Goal: Information Seeking & Learning: Learn about a topic

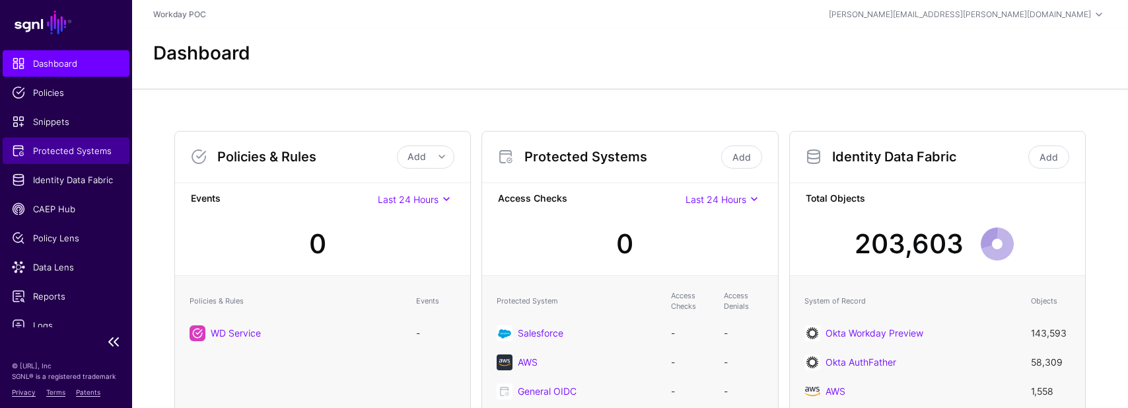
click at [75, 148] on span "Protected Systems" at bounding box center [66, 150] width 108 height 13
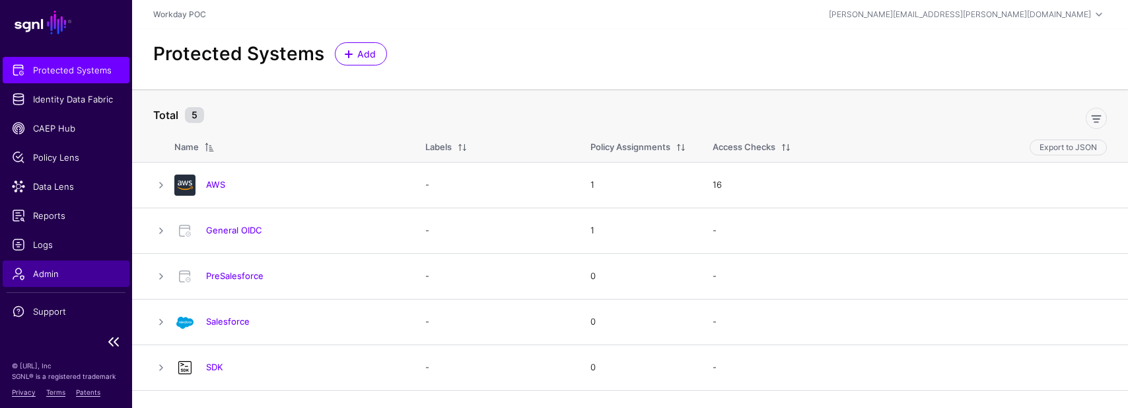
scroll to position [81, 0]
click at [42, 273] on span "Admin" at bounding box center [66, 273] width 108 height 13
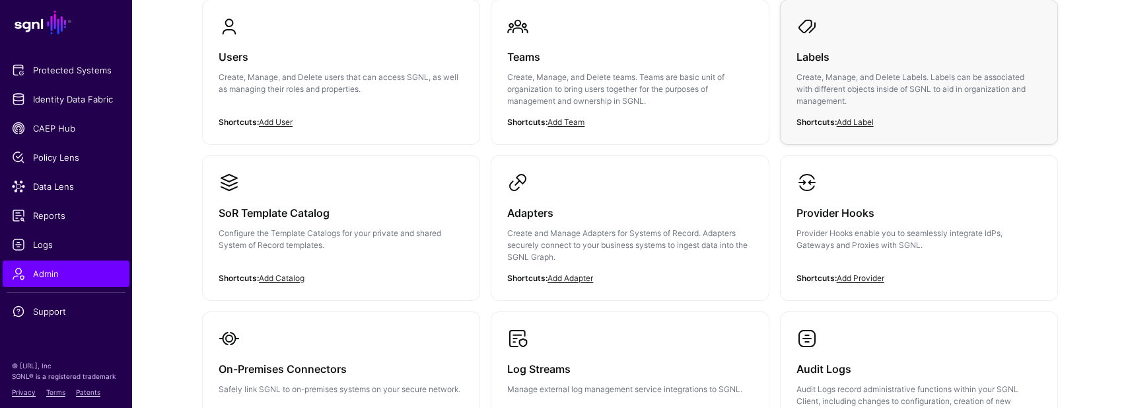
scroll to position [166, 0]
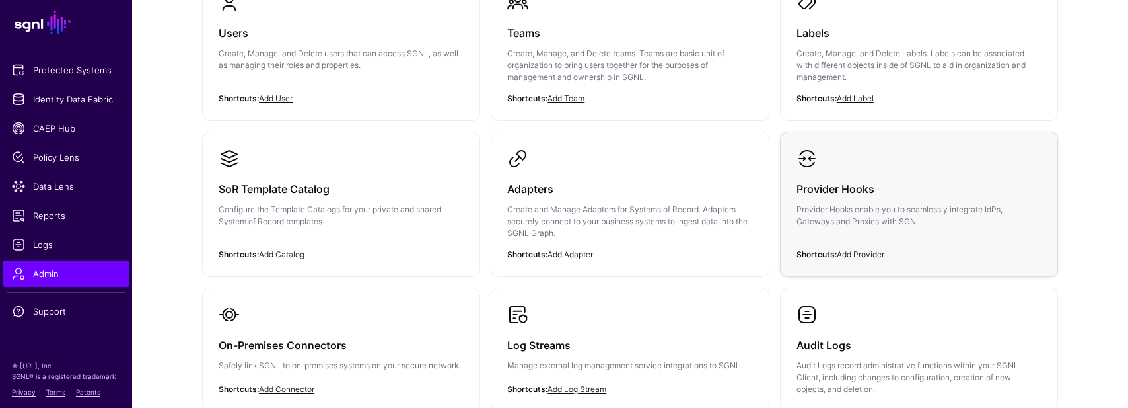
click at [869, 186] on h3 "Provider Hooks" at bounding box center [919, 189] width 245 height 18
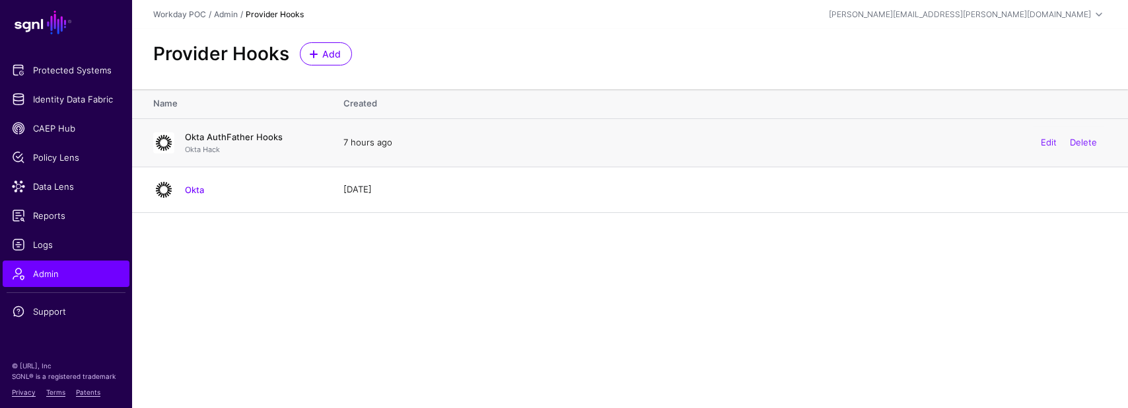
click at [261, 137] on link "Okta AuthFather Hooks" at bounding box center [234, 136] width 98 height 11
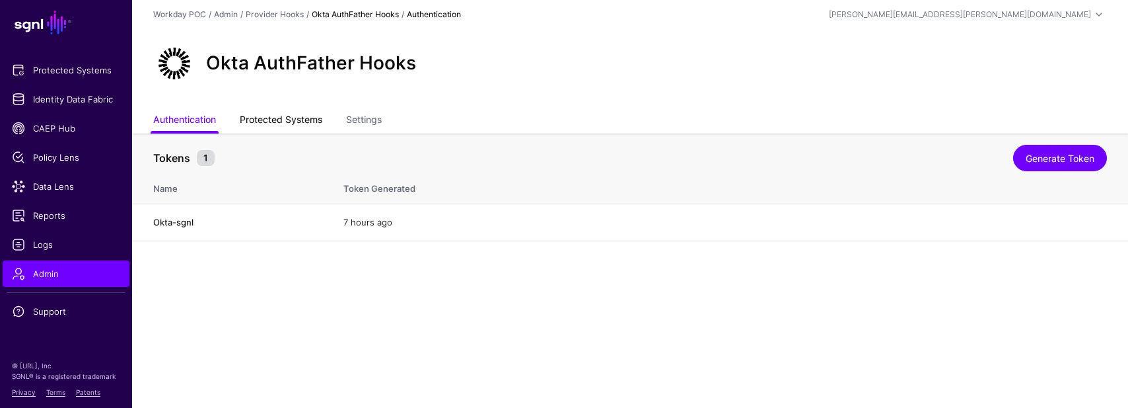
click at [272, 117] on link "Protected Systems" at bounding box center [281, 120] width 83 height 25
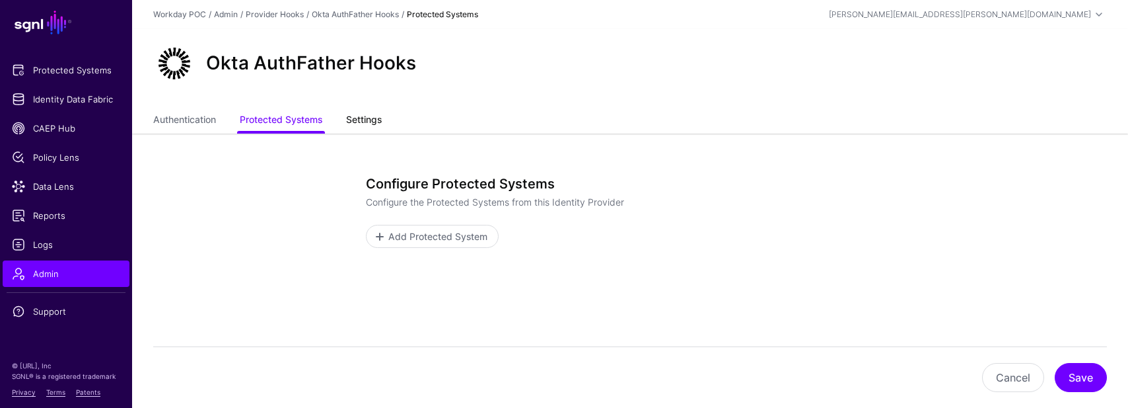
click at [362, 124] on link "Settings" at bounding box center [364, 120] width 36 height 25
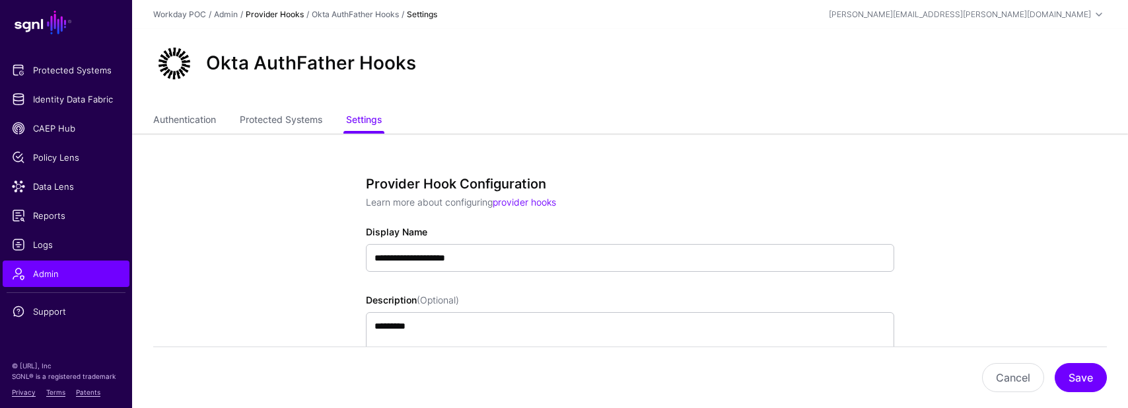
click at [273, 11] on link "Provider Hooks" at bounding box center [275, 14] width 58 height 10
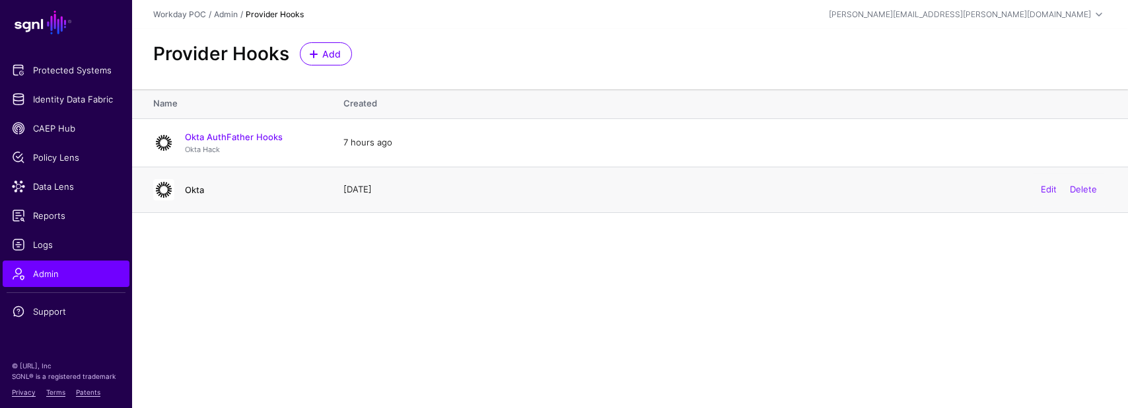
click at [197, 190] on link "Okta" at bounding box center [194, 189] width 19 height 11
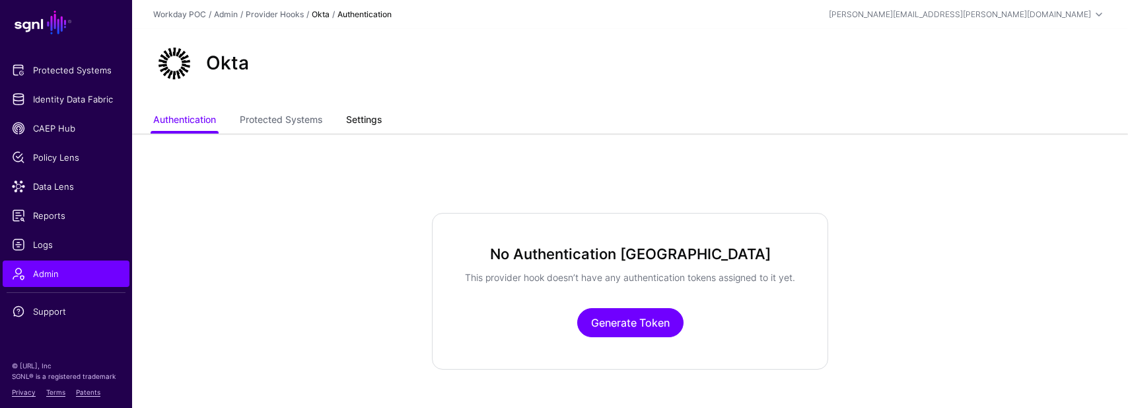
click at [373, 120] on link "Settings" at bounding box center [364, 120] width 36 height 25
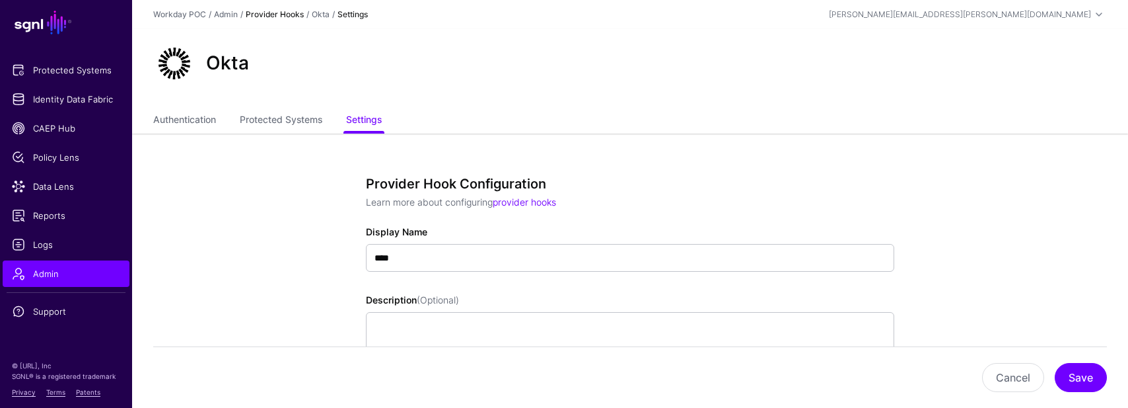
click at [278, 12] on link "Provider Hooks" at bounding box center [275, 14] width 58 height 10
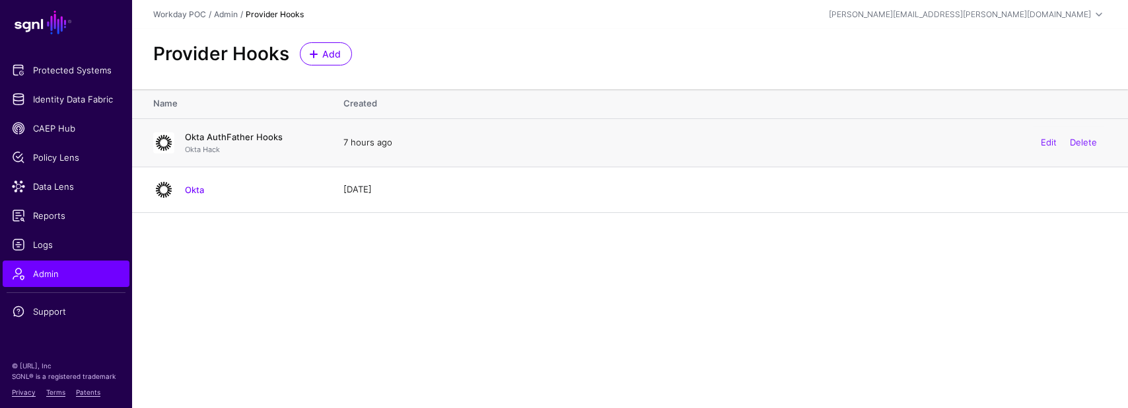
click at [224, 135] on link "Okta AuthFather Hooks" at bounding box center [234, 136] width 98 height 11
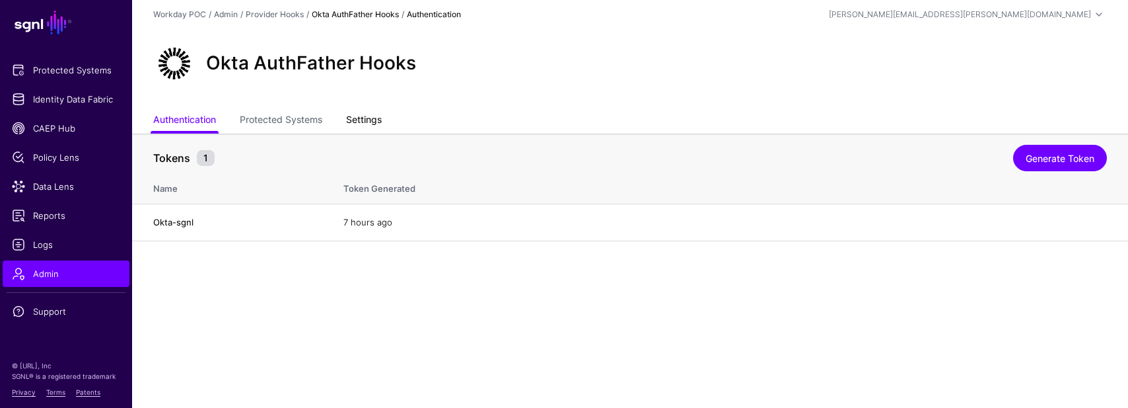
click at [363, 121] on link "Settings" at bounding box center [364, 120] width 36 height 25
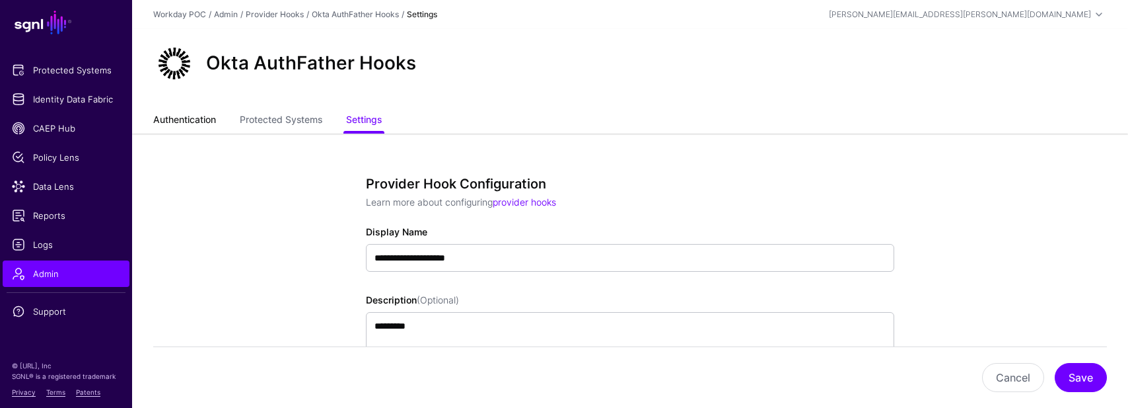
click at [184, 124] on link "Authentication" at bounding box center [184, 120] width 63 height 25
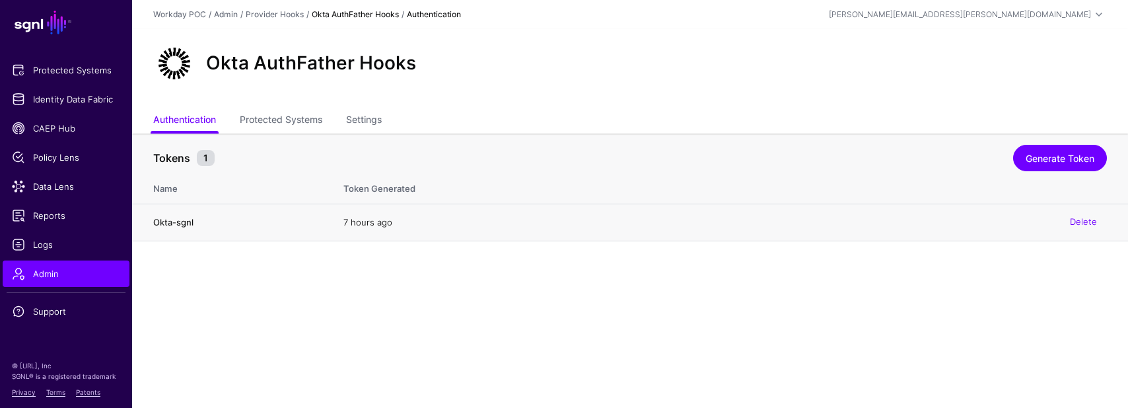
click at [186, 228] on td "Okta-sgnl" at bounding box center [231, 222] width 198 height 38
click at [203, 158] on small "1" at bounding box center [206, 158] width 18 height 16
click at [281, 119] on link "Protected Systems" at bounding box center [281, 120] width 83 height 25
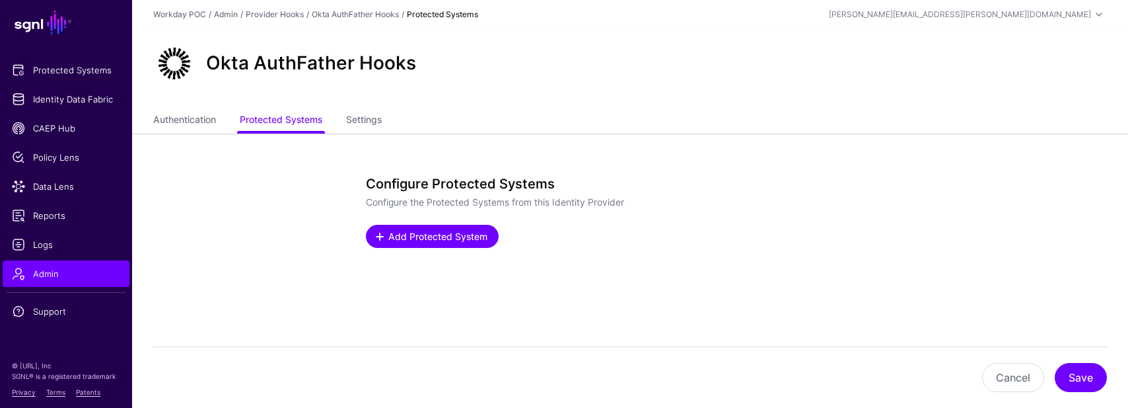
click at [422, 239] on span "Add Protected System" at bounding box center [438, 236] width 102 height 14
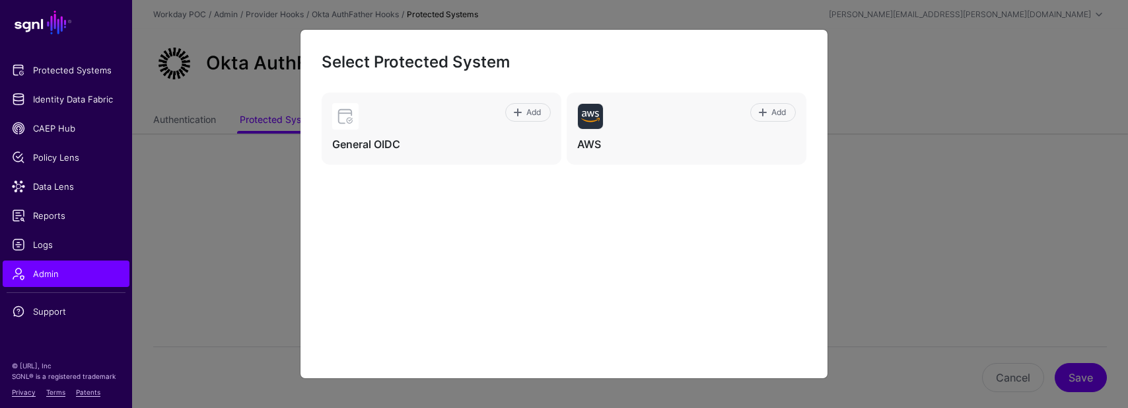
click at [925, 248] on ngb-modal-window "Select Protected System Add General OIDC Add AWS" at bounding box center [564, 204] width 1128 height 408
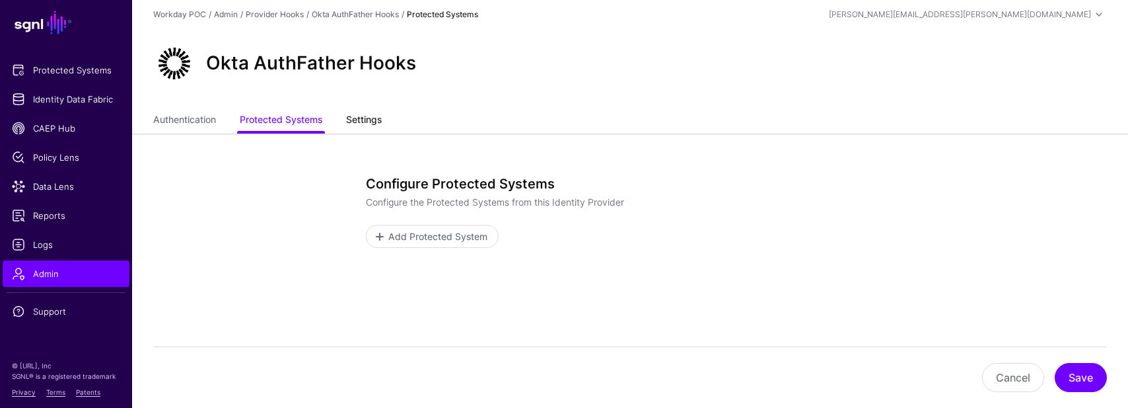
click at [364, 121] on link "Settings" at bounding box center [364, 120] width 36 height 25
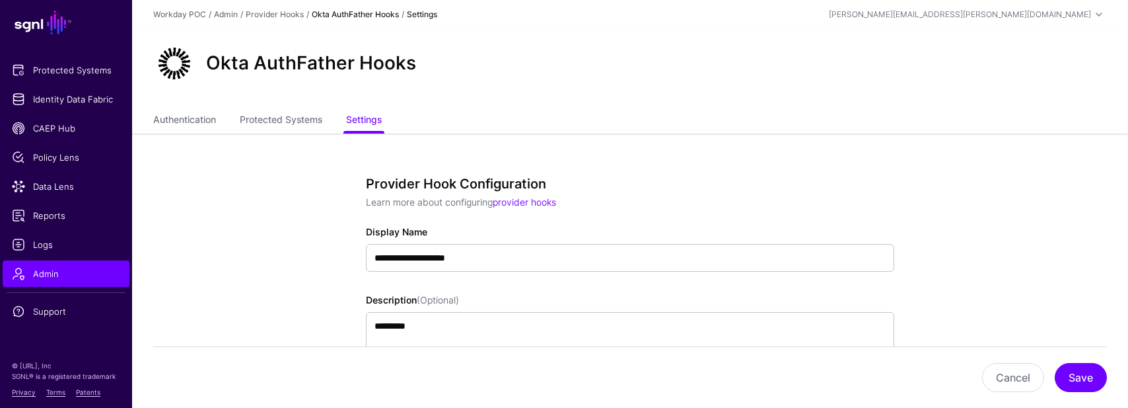
click at [346, 15] on link "Okta AuthFather Hooks" at bounding box center [355, 14] width 87 height 10
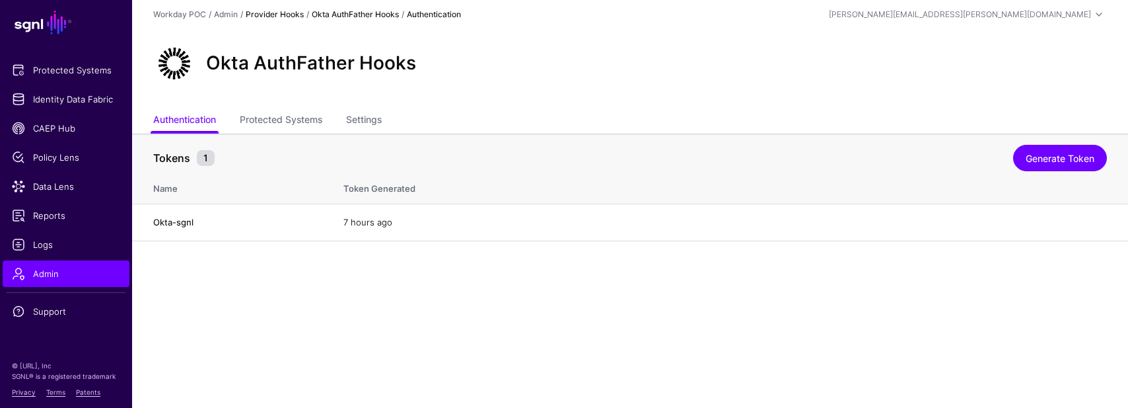
click at [278, 18] on link "Provider Hooks" at bounding box center [275, 14] width 58 height 10
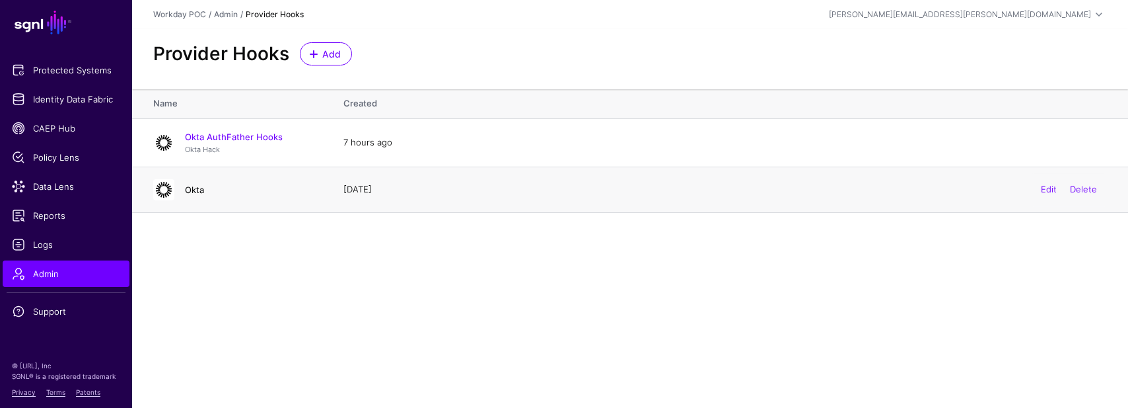
click at [195, 190] on link "Okta" at bounding box center [194, 189] width 19 height 11
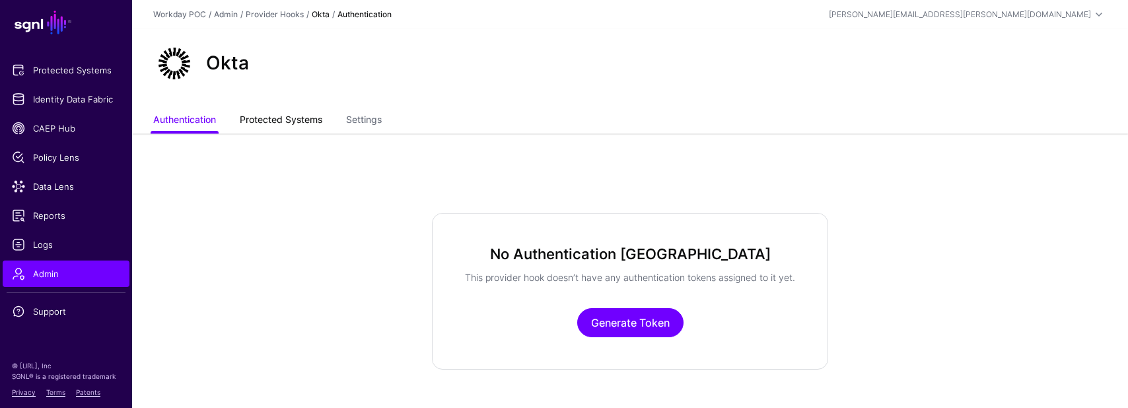
click at [303, 122] on link "Protected Systems" at bounding box center [281, 120] width 83 height 25
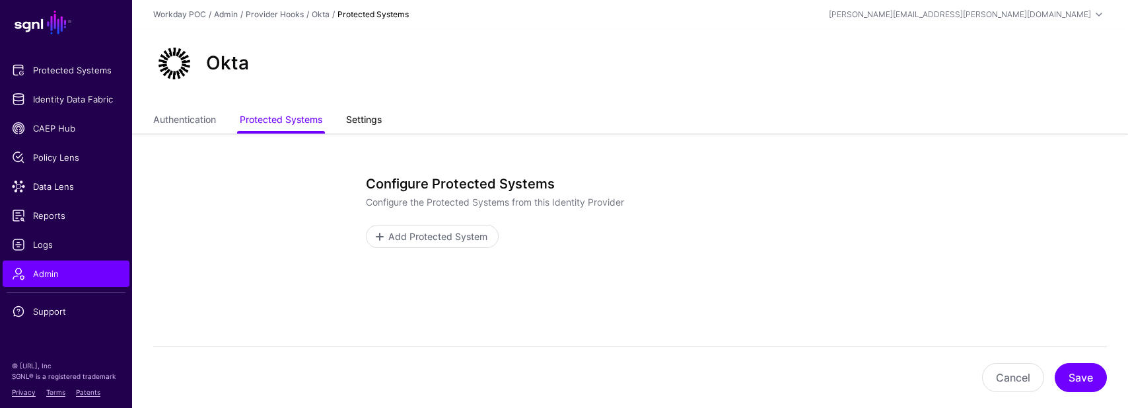
click at [363, 122] on link "Settings" at bounding box center [364, 120] width 36 height 25
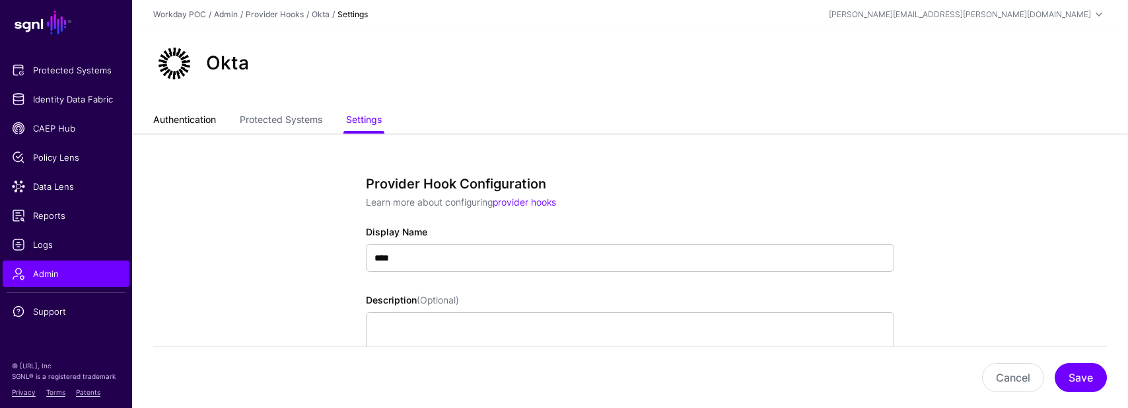
click at [194, 114] on link "Authentication" at bounding box center [184, 120] width 63 height 25
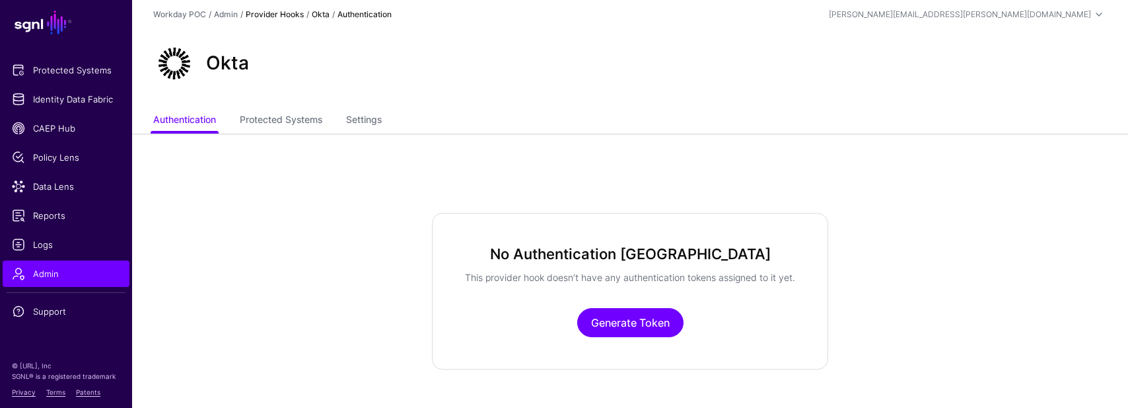
click at [274, 12] on link "Provider Hooks" at bounding box center [275, 14] width 58 height 10
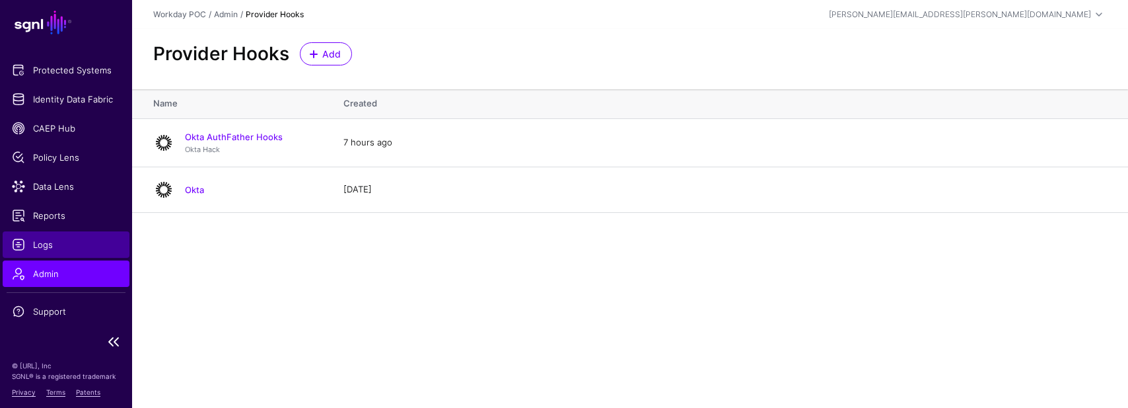
click at [42, 246] on span "Logs" at bounding box center [66, 244] width 108 height 13
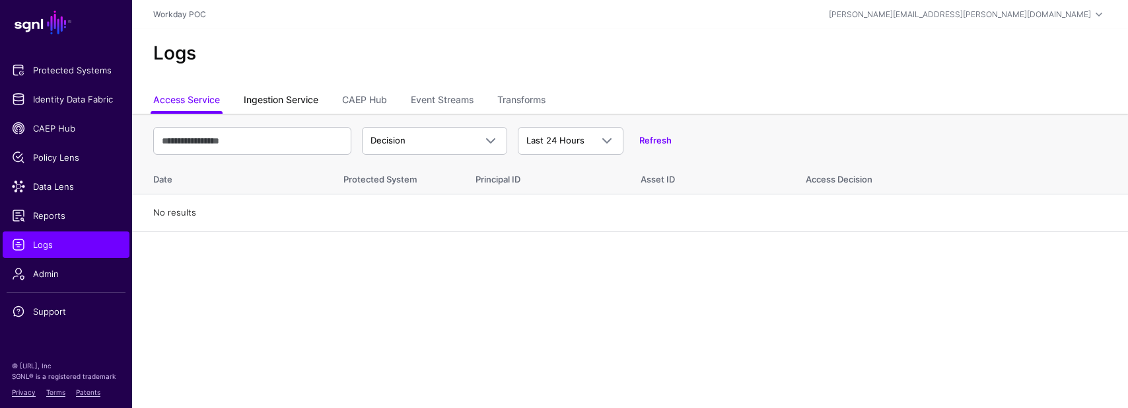
click at [299, 103] on link "Ingestion Service" at bounding box center [281, 101] width 75 height 25
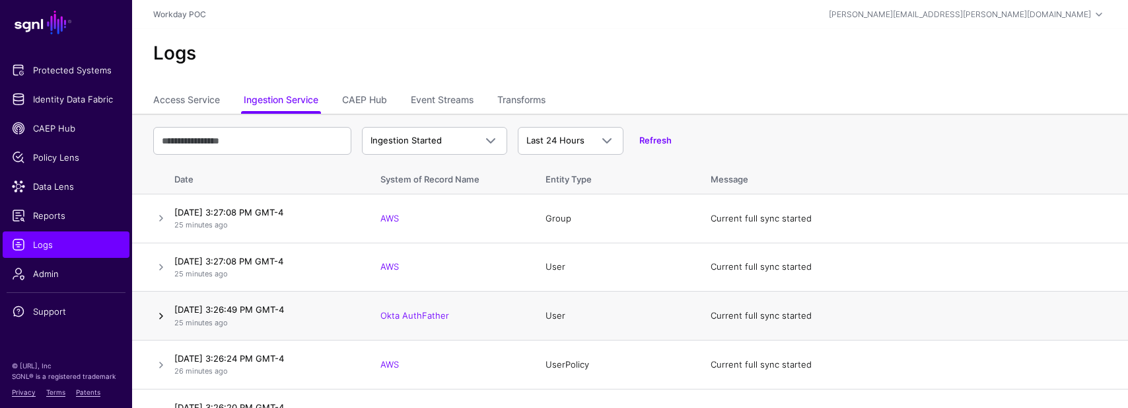
click at [160, 314] on link at bounding box center [161, 316] width 16 height 16
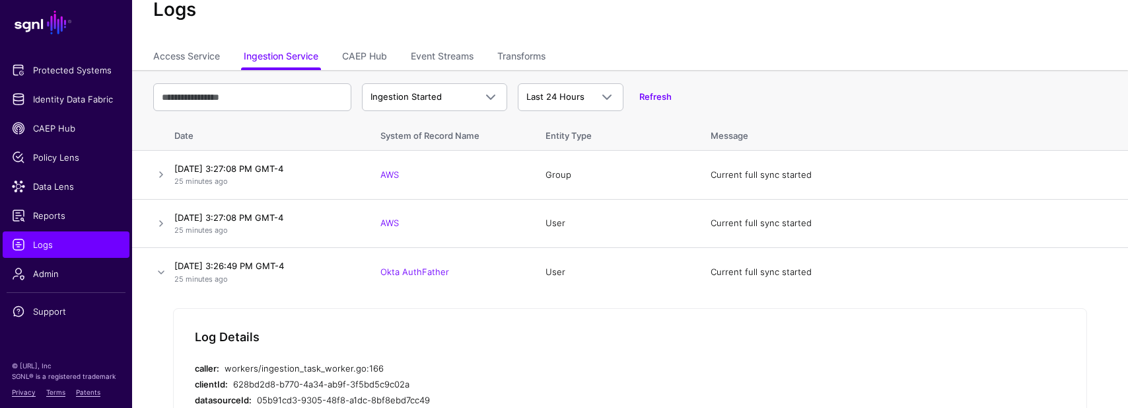
scroll to position [37, 0]
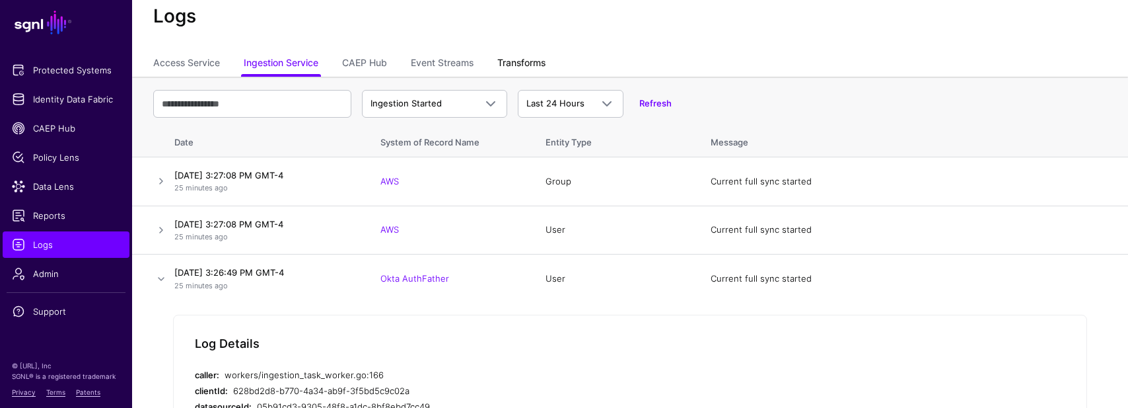
click at [525, 65] on link "Transforms" at bounding box center [522, 64] width 48 height 25
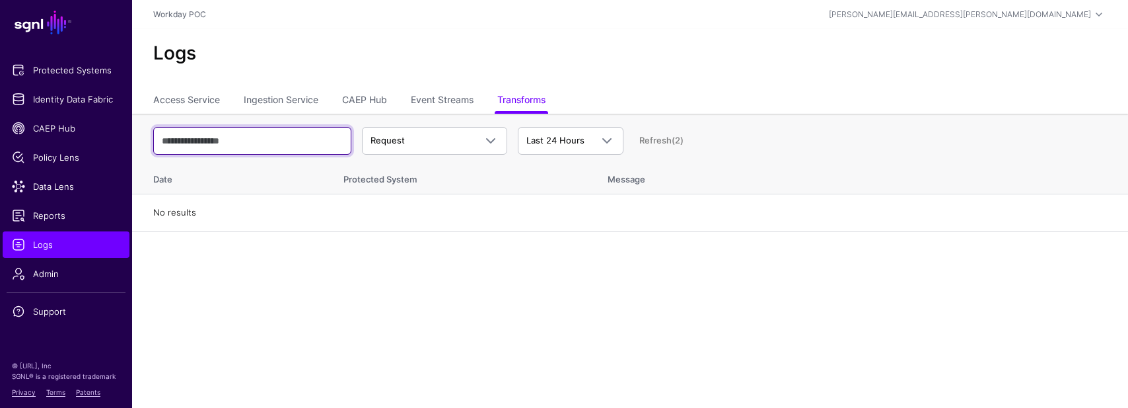
click at [288, 145] on input "text" at bounding box center [252, 141] width 198 height 28
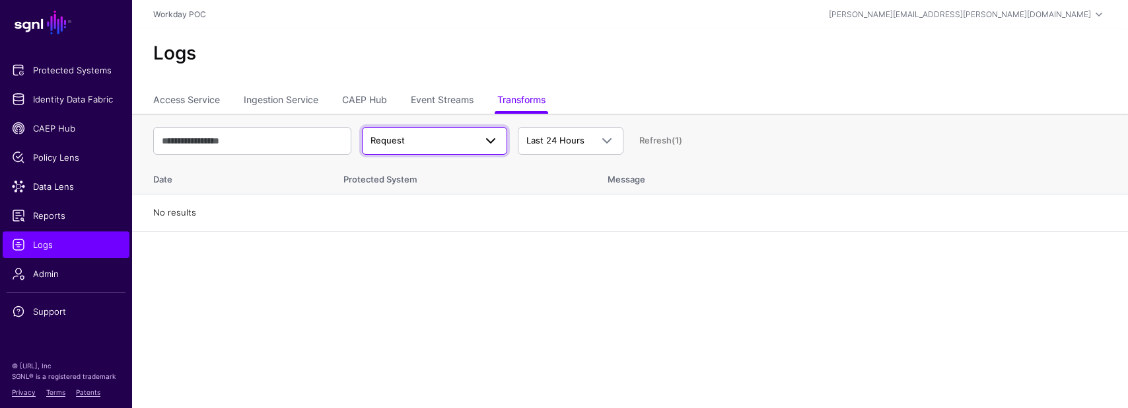
click at [438, 145] on span "Request" at bounding box center [423, 140] width 104 height 13
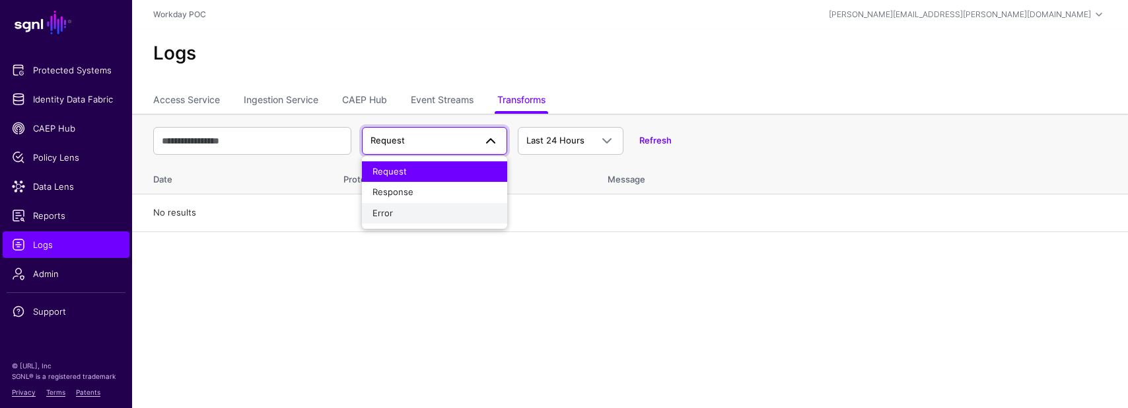
click at [415, 213] on div "Error" at bounding box center [435, 213] width 124 height 13
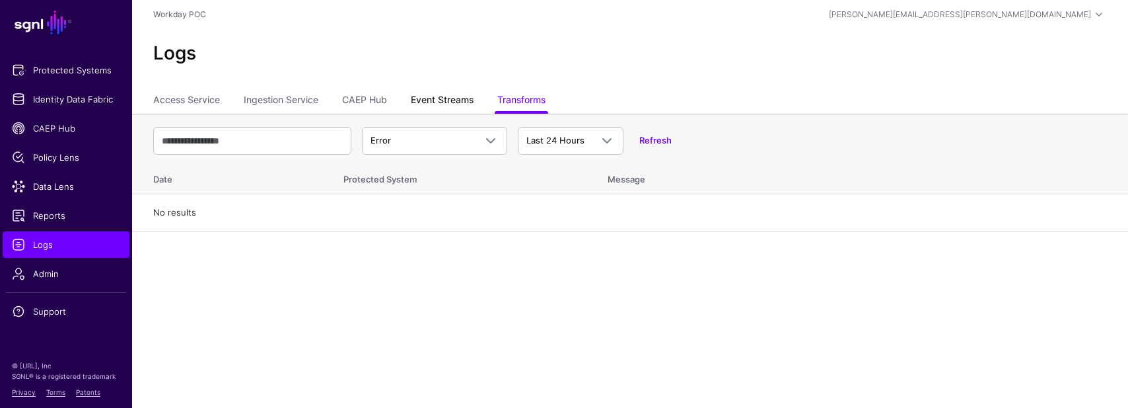
click at [445, 103] on link "Event Streams" at bounding box center [442, 101] width 63 height 25
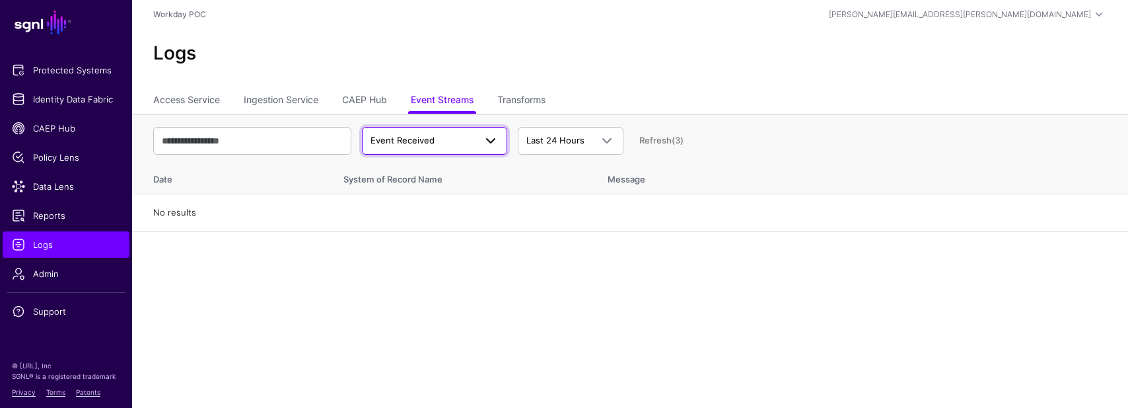
click at [413, 130] on link "Event Received" at bounding box center [434, 141] width 145 height 28
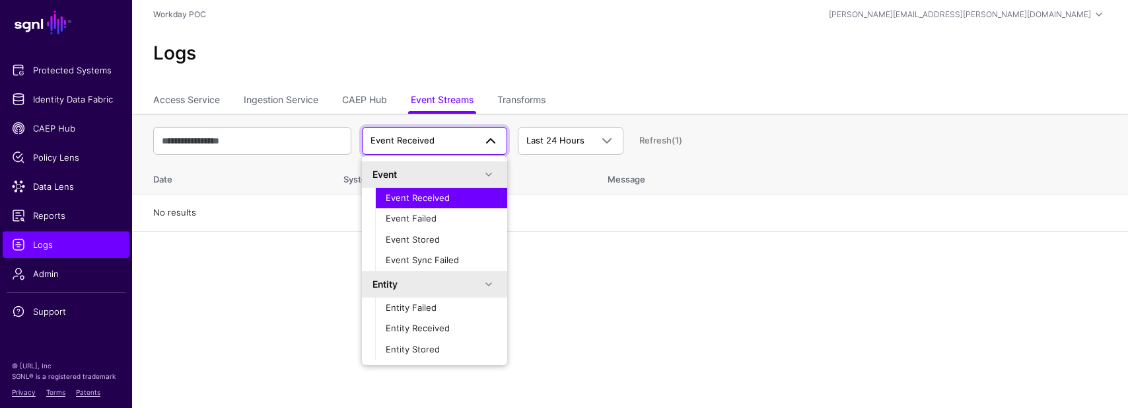
click at [413, 130] on link "Event Received" at bounding box center [434, 141] width 145 height 28
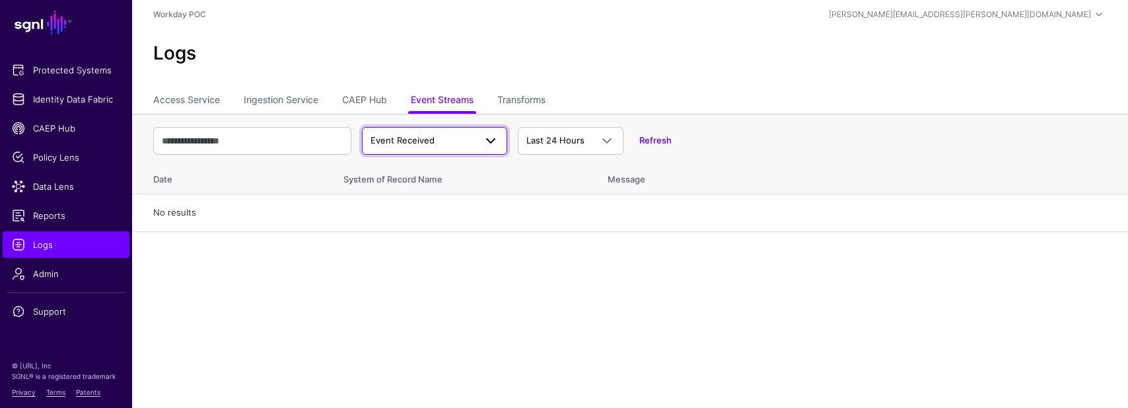
click at [403, 137] on span "Event Received" at bounding box center [403, 140] width 64 height 11
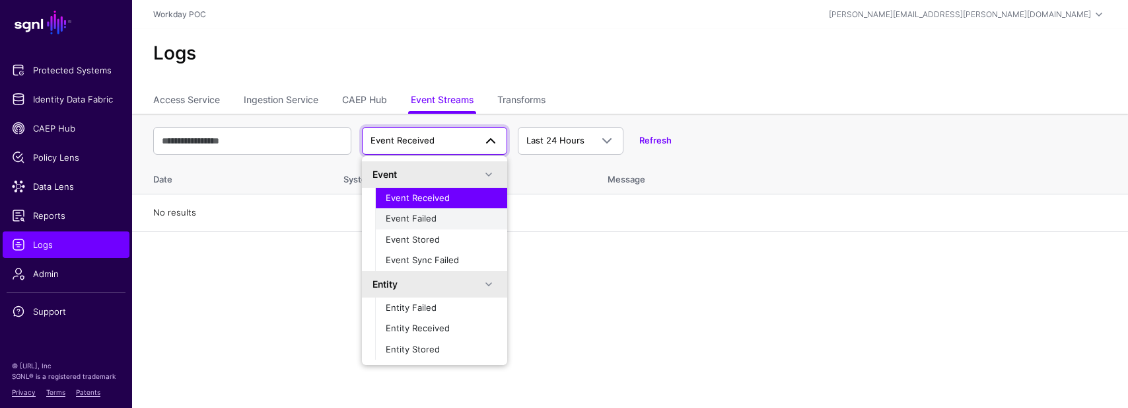
click at [409, 221] on span "Event Failed" at bounding box center [411, 218] width 51 height 11
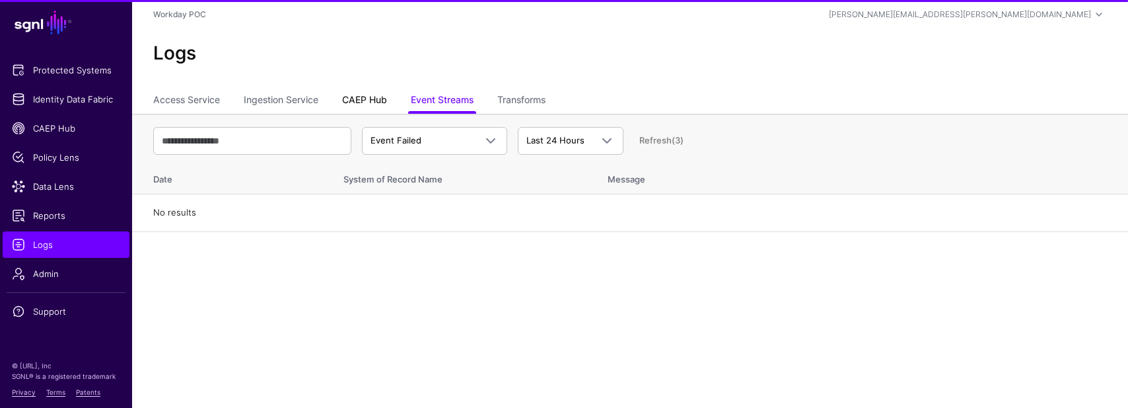
click at [371, 104] on link "CAEP Hub" at bounding box center [364, 101] width 45 height 25
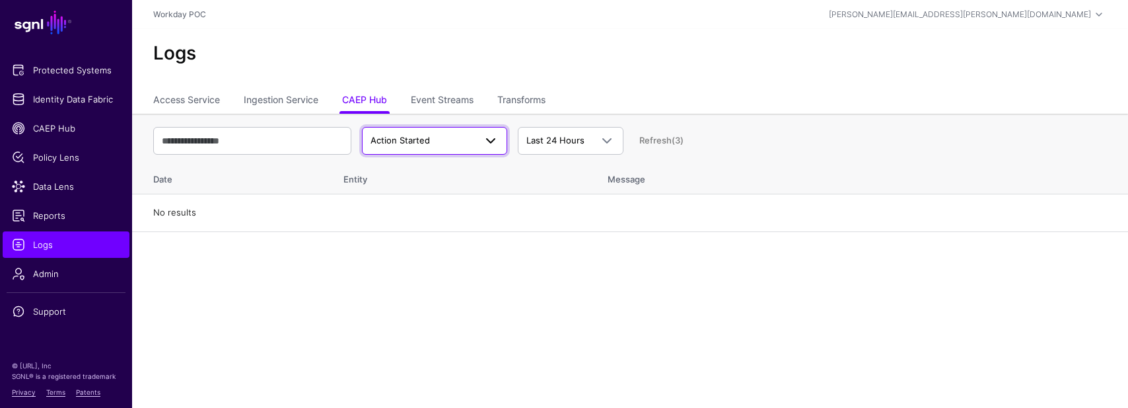
click at [395, 138] on span "Action Started" at bounding box center [400, 140] width 59 height 11
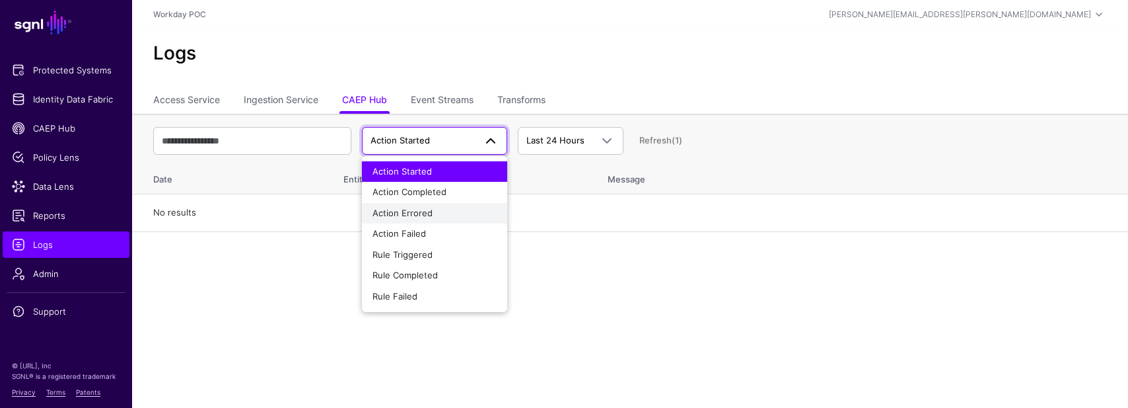
click at [412, 209] on span "Action Errored" at bounding box center [403, 212] width 60 height 11
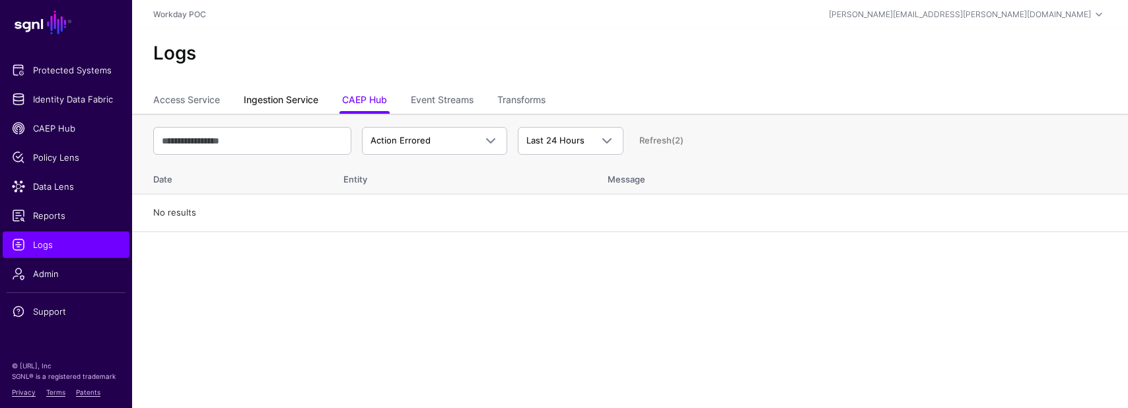
click at [277, 96] on link "Ingestion Service" at bounding box center [281, 101] width 75 height 25
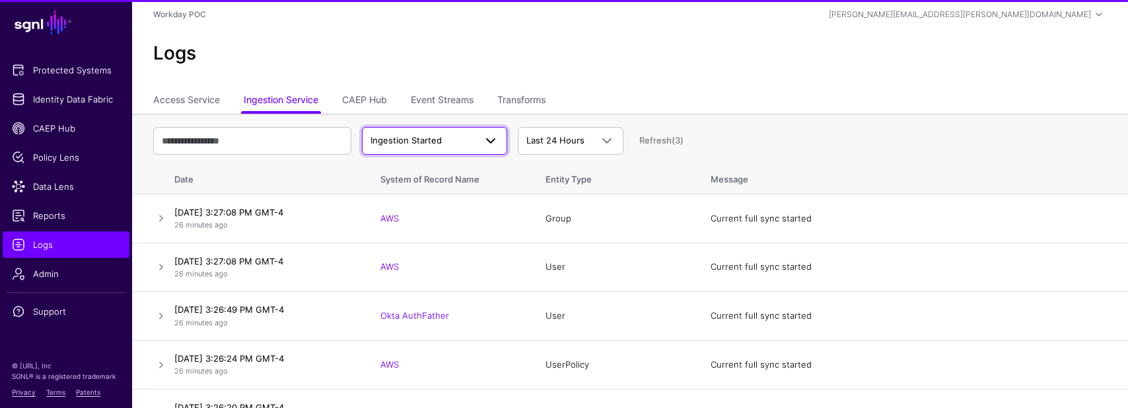
click at [406, 137] on span "Ingestion Started" at bounding box center [406, 140] width 71 height 11
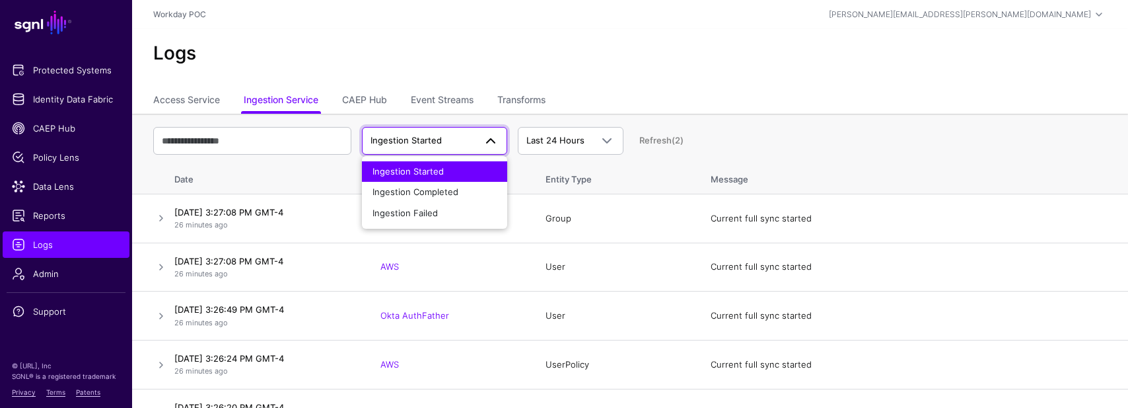
click at [406, 137] on span "Ingestion Started" at bounding box center [406, 140] width 71 height 11
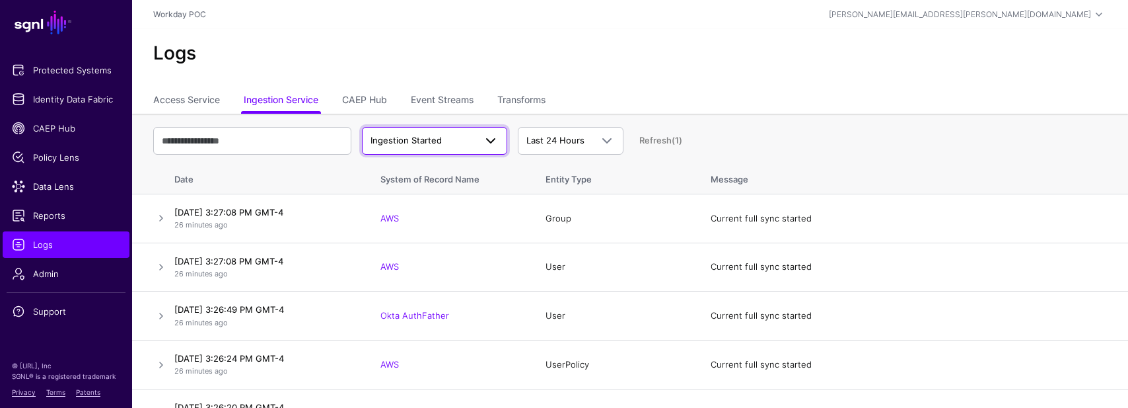
click at [406, 137] on span "Ingestion Started" at bounding box center [406, 140] width 71 height 11
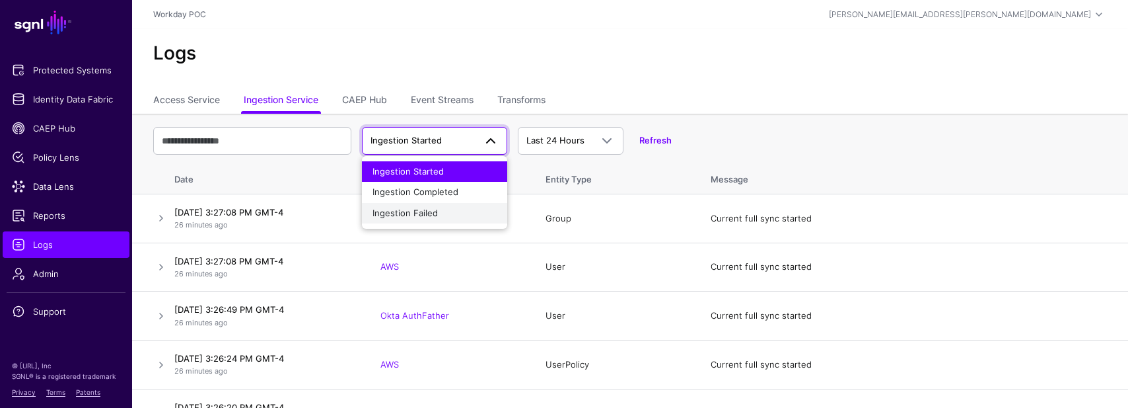
click at [408, 208] on span "Ingestion Failed" at bounding box center [405, 212] width 65 height 11
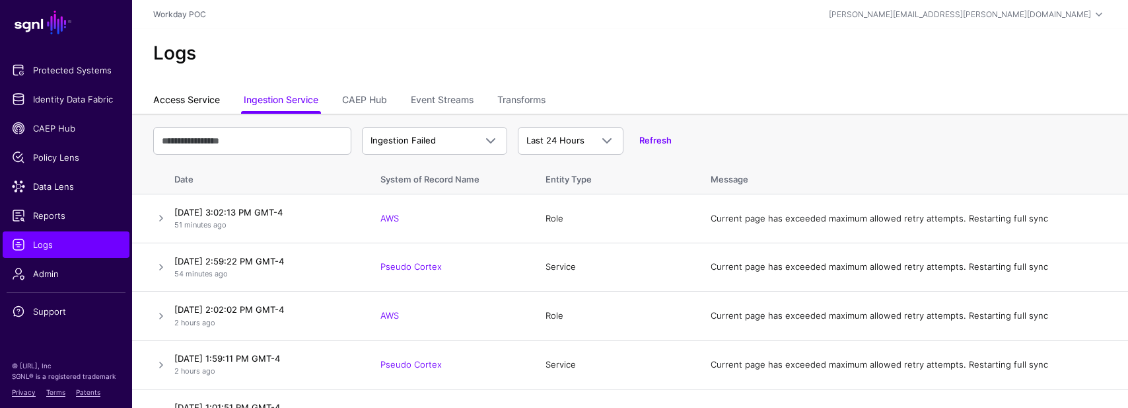
click at [186, 102] on link "Access Service" at bounding box center [186, 101] width 67 height 25
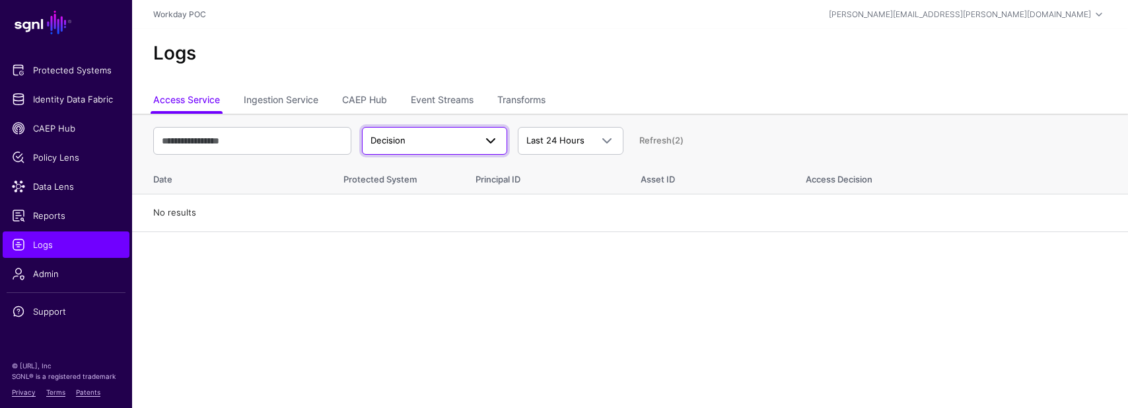
click at [425, 141] on span "Decision" at bounding box center [423, 140] width 104 height 13
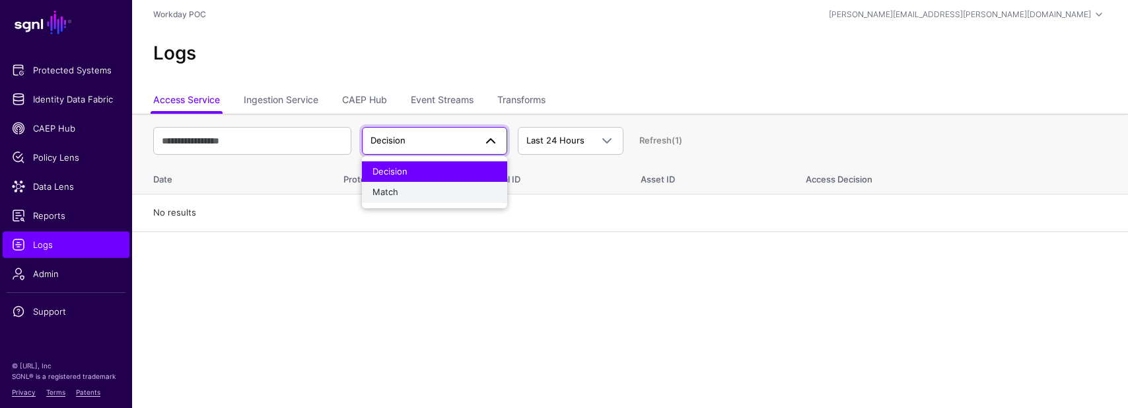
click at [410, 191] on div "Match" at bounding box center [435, 192] width 124 height 13
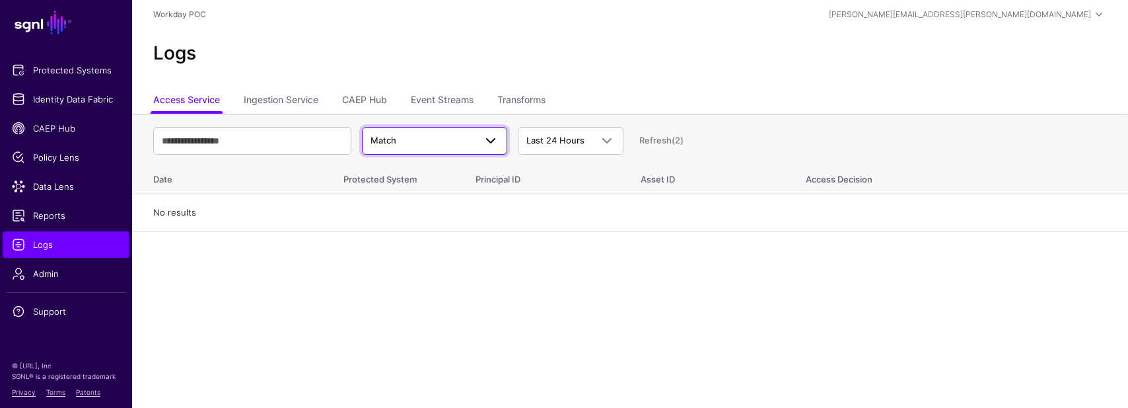
click at [412, 138] on span "Match" at bounding box center [423, 140] width 104 height 13
click at [398, 170] on span "Decision" at bounding box center [390, 171] width 35 height 11
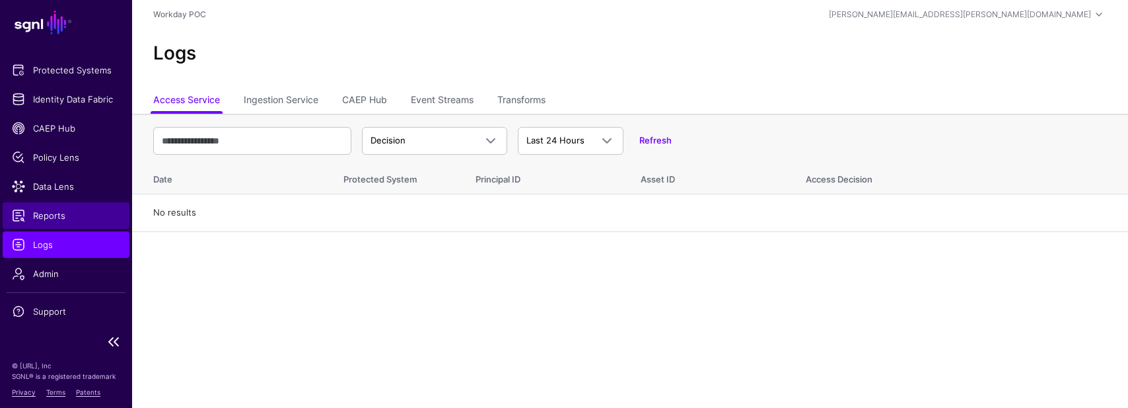
click at [55, 215] on span "Reports" at bounding box center [66, 215] width 108 height 13
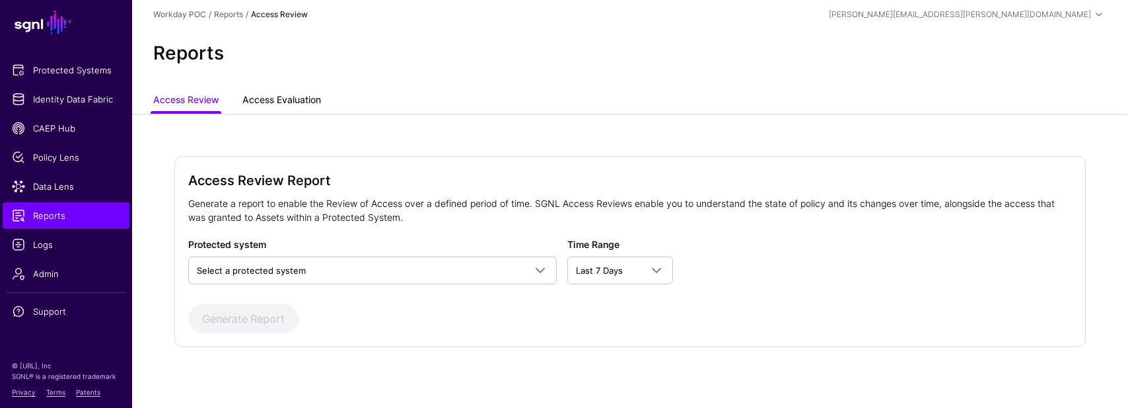
click at [290, 94] on link "Access Evaluation" at bounding box center [281, 101] width 79 height 25
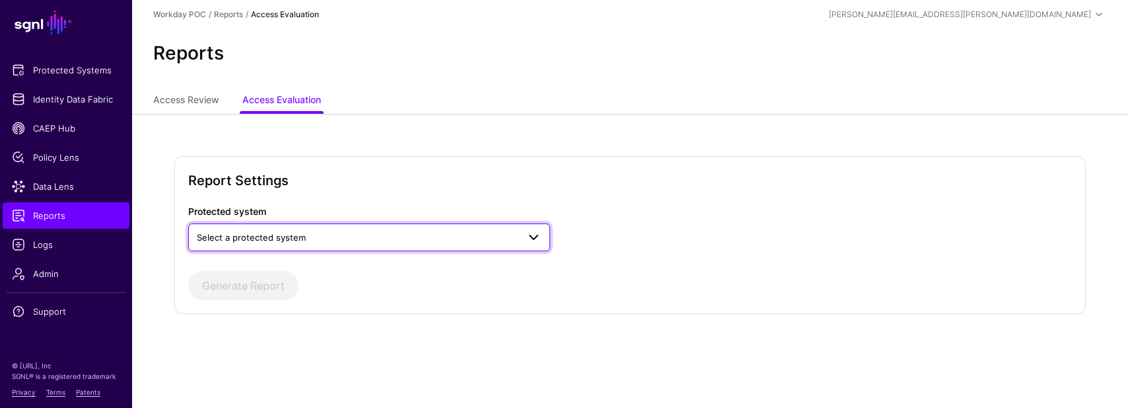
click at [262, 235] on span "Select a protected system" at bounding box center [251, 237] width 109 height 11
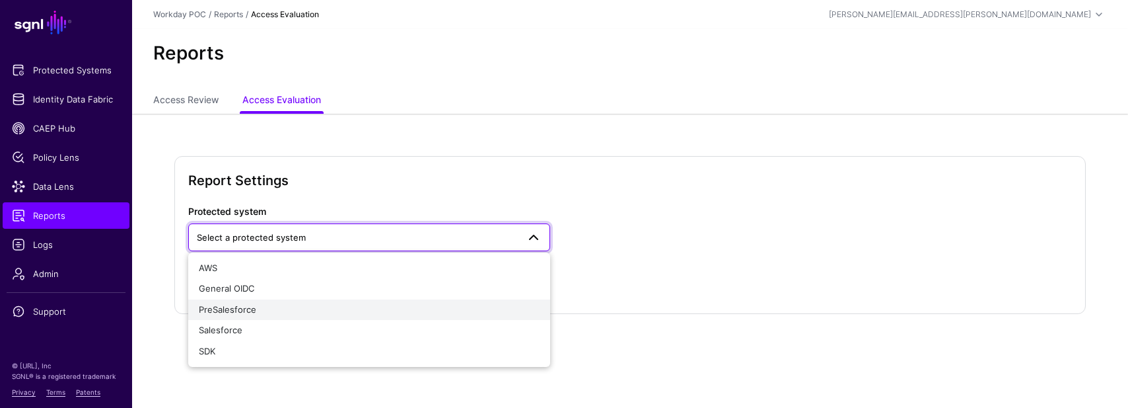
click at [256, 313] on div "PreSalesforce" at bounding box center [369, 309] width 341 height 13
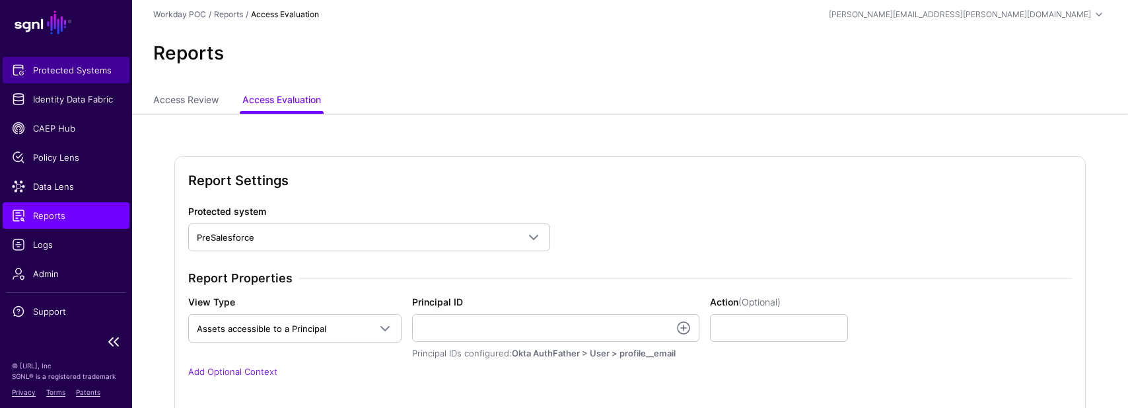
click at [67, 71] on span "Protected Systems" at bounding box center [66, 69] width 108 height 13
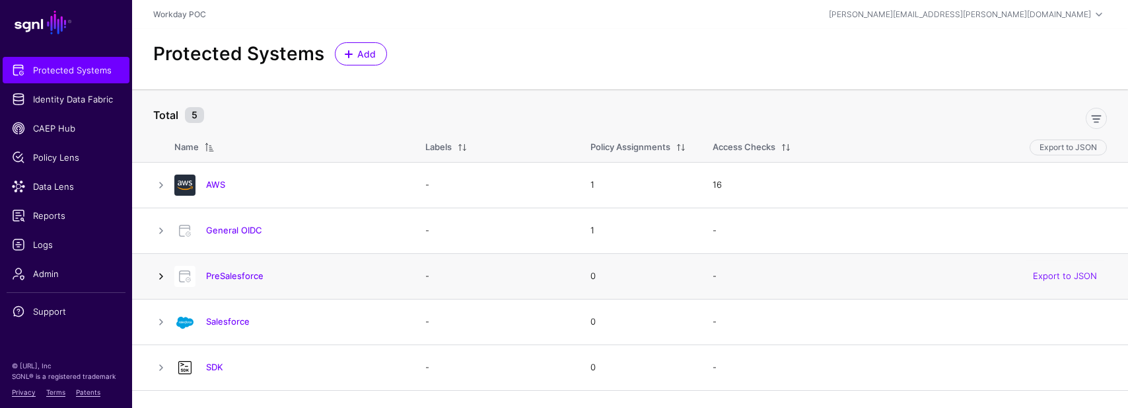
click at [159, 272] on link at bounding box center [161, 276] width 16 height 16
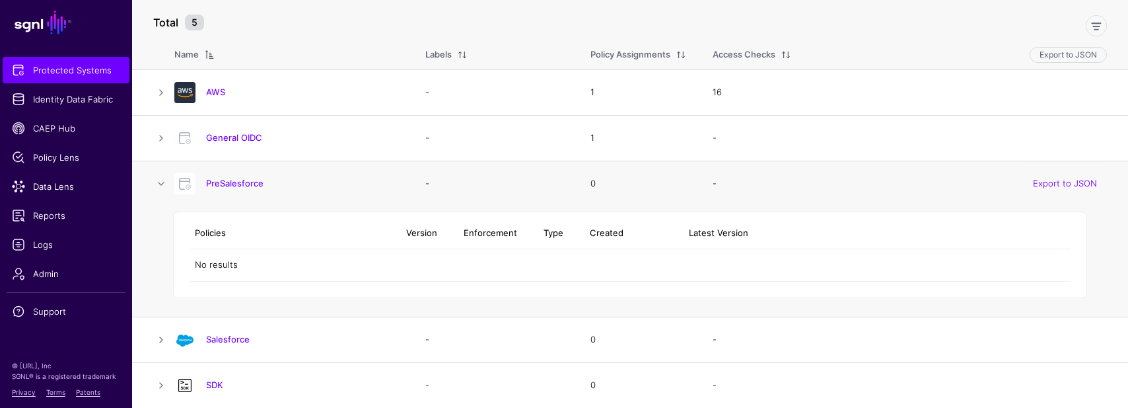
scroll to position [92, 0]
click at [235, 185] on link "PreSalesforce" at bounding box center [234, 183] width 57 height 11
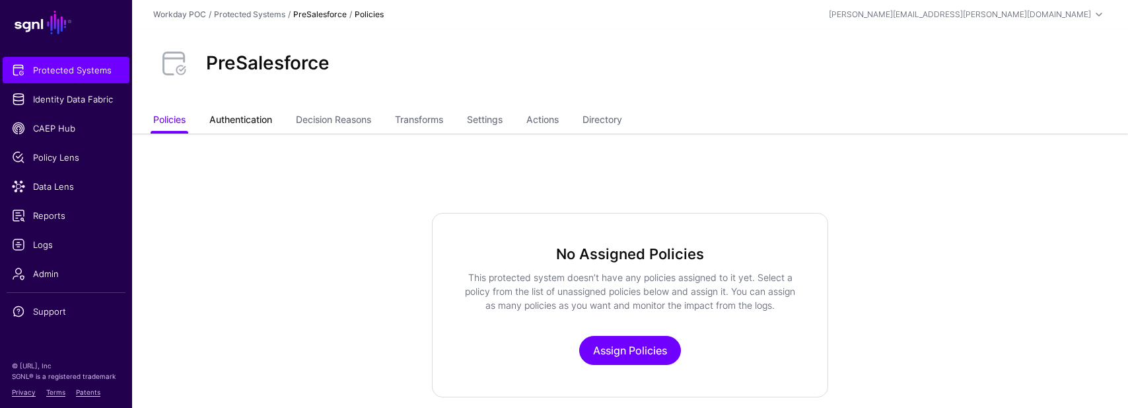
click at [255, 116] on link "Authentication" at bounding box center [240, 120] width 63 height 25
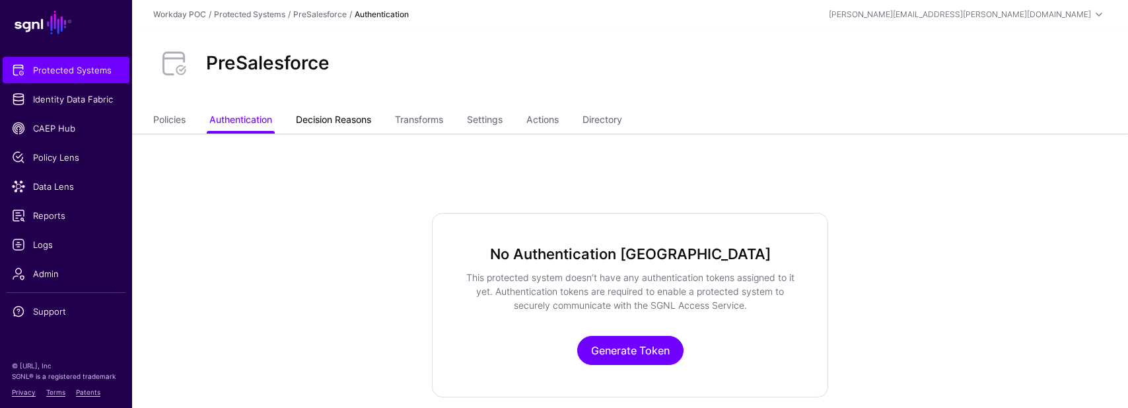
click at [341, 121] on link "Decision Reasons" at bounding box center [333, 120] width 75 height 25
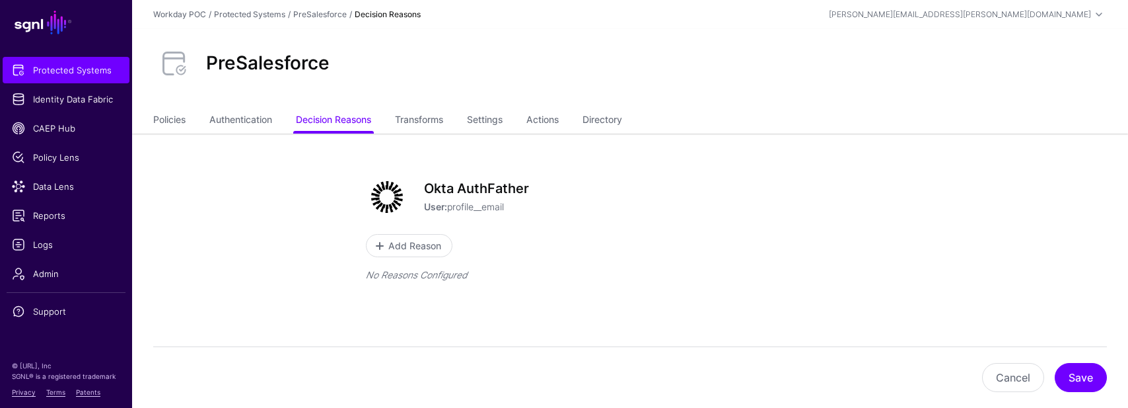
click at [489, 208] on p "User: profile__email" at bounding box center [659, 207] width 470 height 14
click at [416, 118] on link "Transforms" at bounding box center [419, 120] width 48 height 25
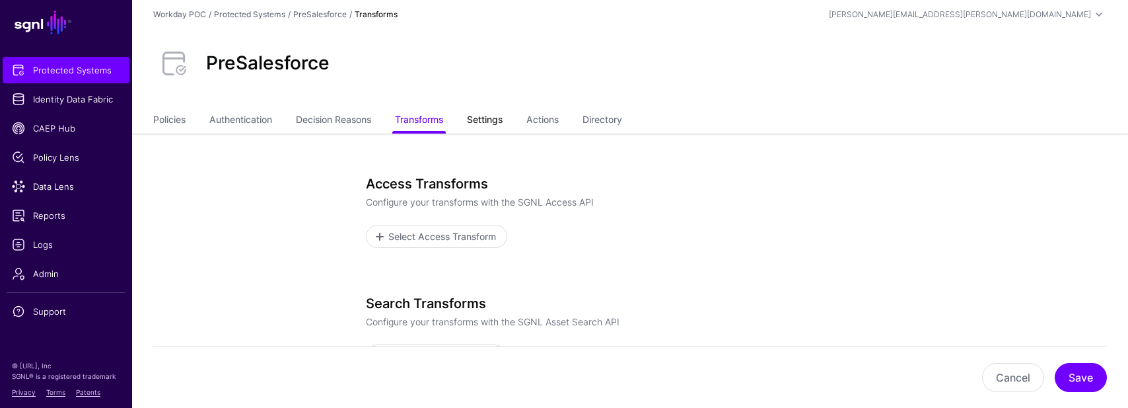
click at [498, 125] on link "Settings" at bounding box center [485, 120] width 36 height 25
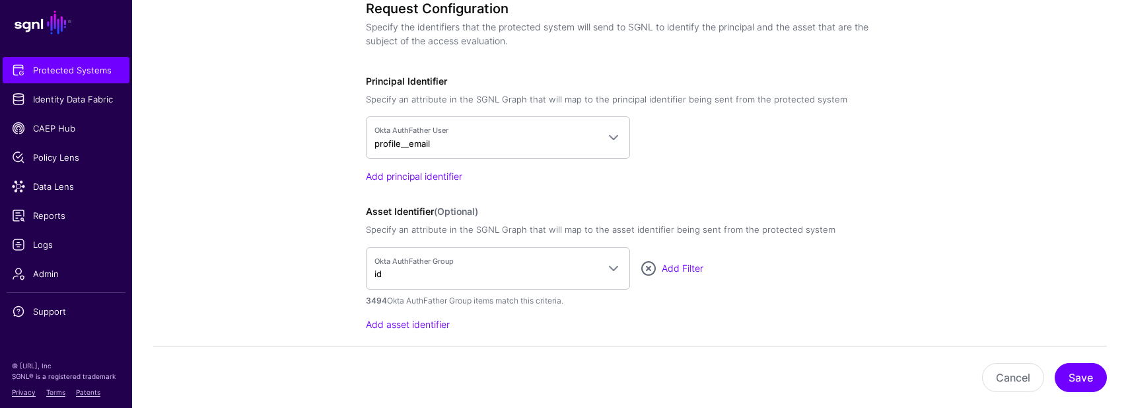
scroll to position [1014, 0]
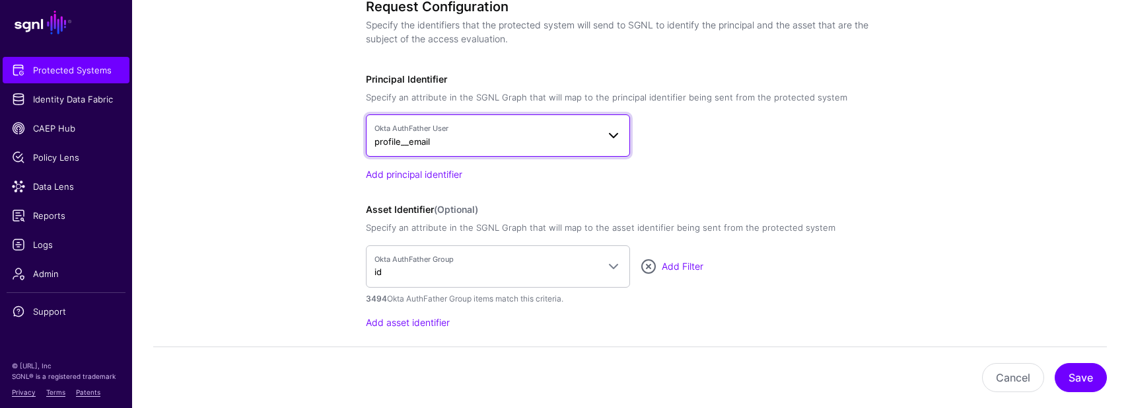
click at [609, 133] on span at bounding box center [614, 136] width 16 height 16
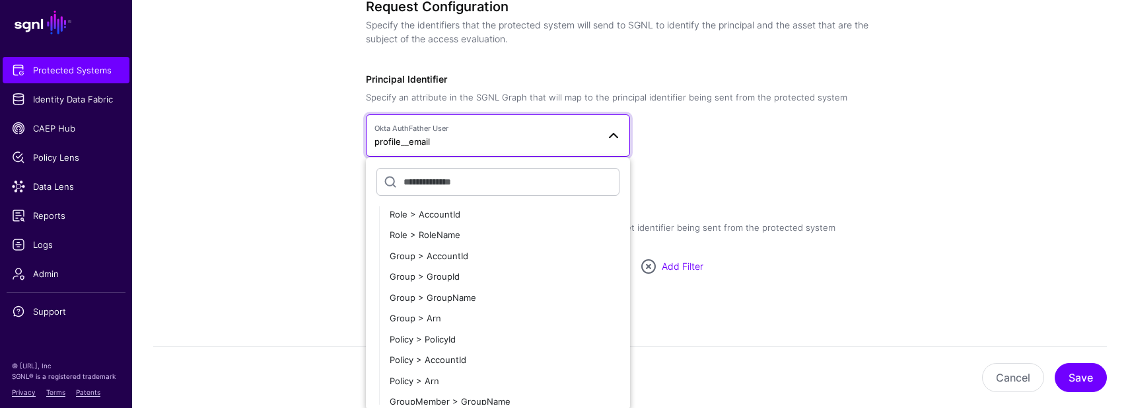
scroll to position [217, 0]
click at [741, 180] on div "Request Configuration Specify the identifiers that the protected system will se…" at bounding box center [630, 182] width 529 height 367
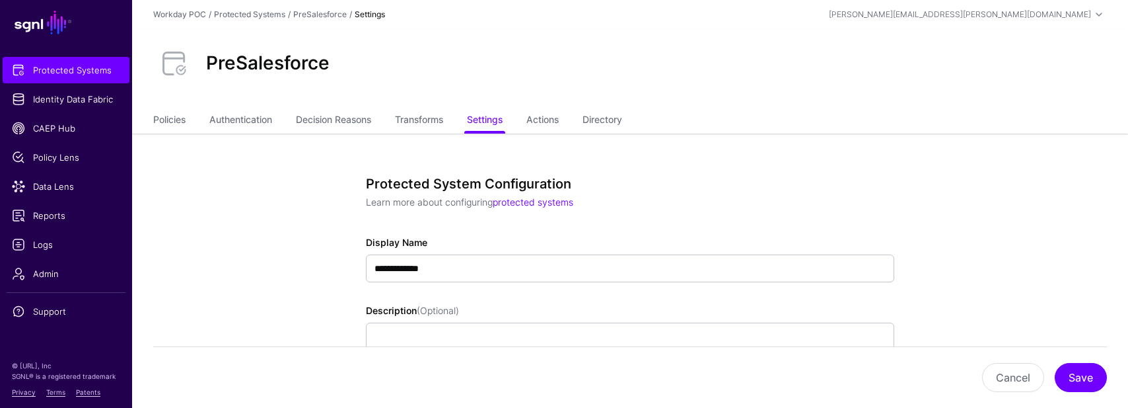
scroll to position [0, 0]
click at [554, 120] on link "Actions" at bounding box center [543, 120] width 32 height 25
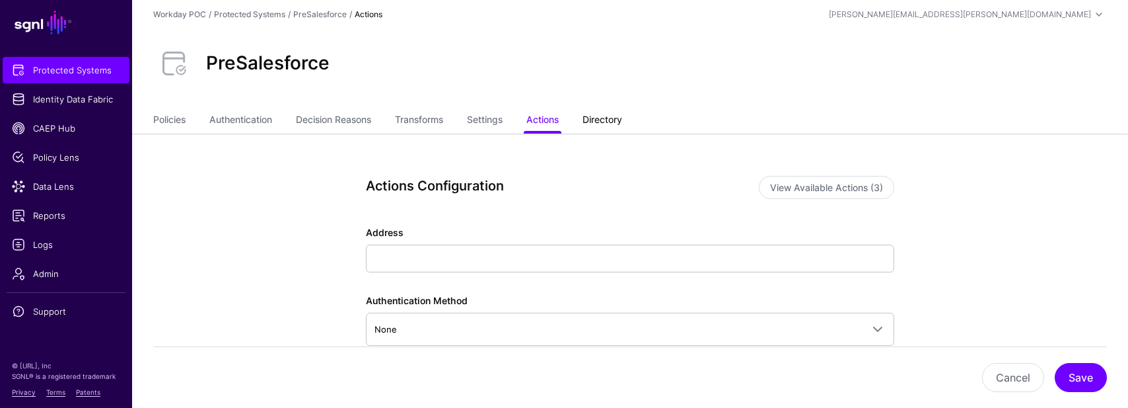
click at [596, 119] on link "Directory" at bounding box center [603, 120] width 40 height 25
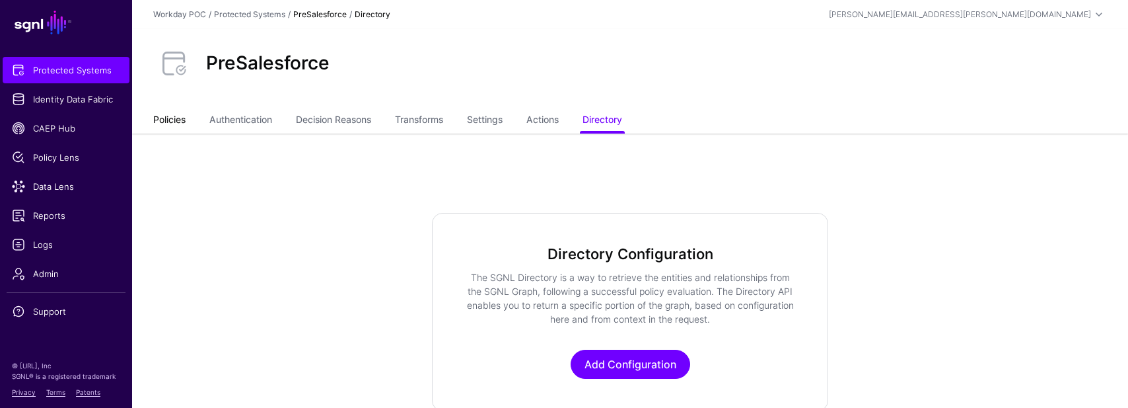
click at [186, 123] on link "Policies" at bounding box center [169, 120] width 32 height 25
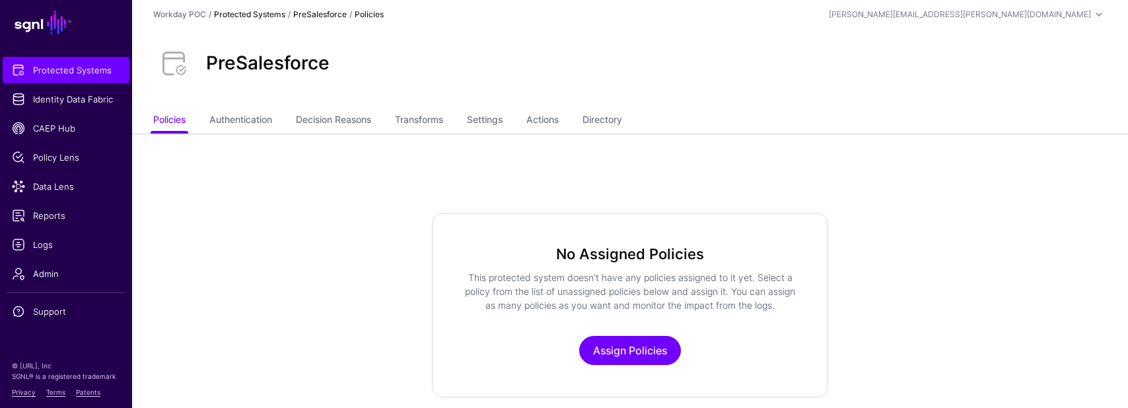
click at [274, 13] on link "Protected Systems" at bounding box center [249, 14] width 71 height 10
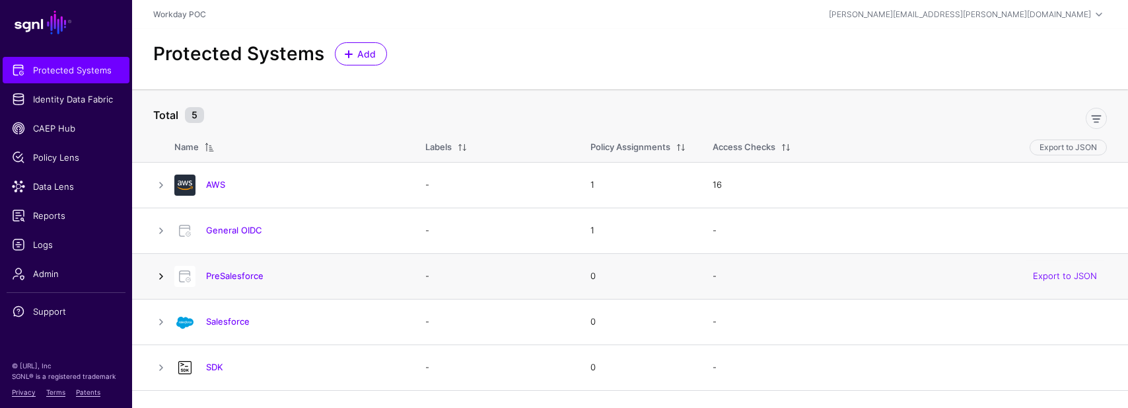
click at [163, 273] on link at bounding box center [161, 276] width 16 height 16
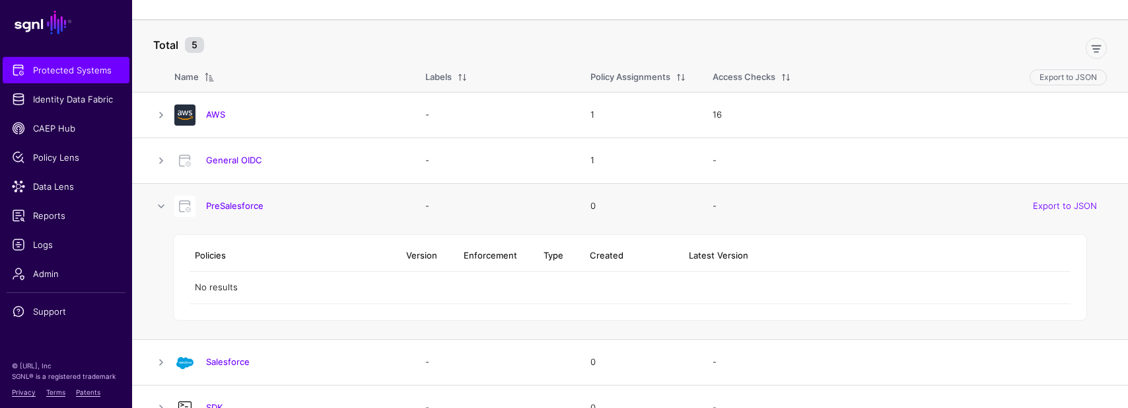
scroll to position [72, 0]
click at [229, 203] on link "PreSalesforce" at bounding box center [234, 203] width 57 height 11
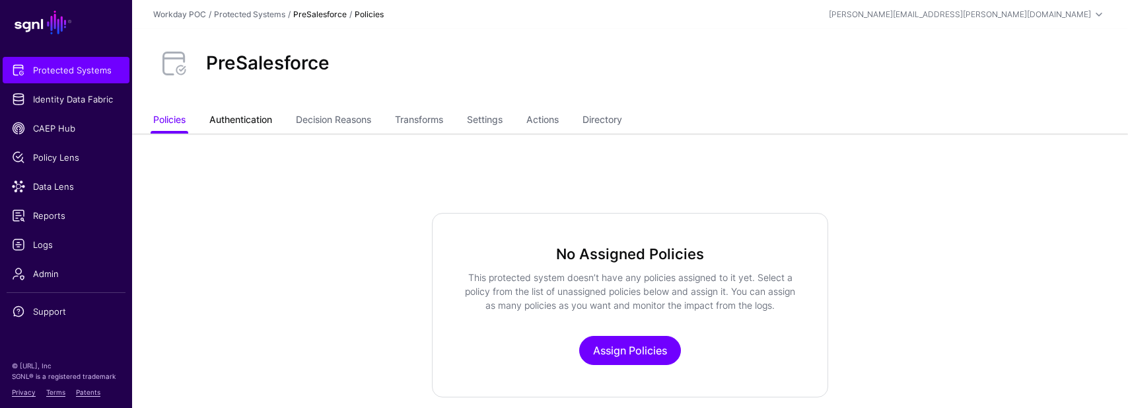
click at [246, 115] on link "Authentication" at bounding box center [240, 120] width 63 height 25
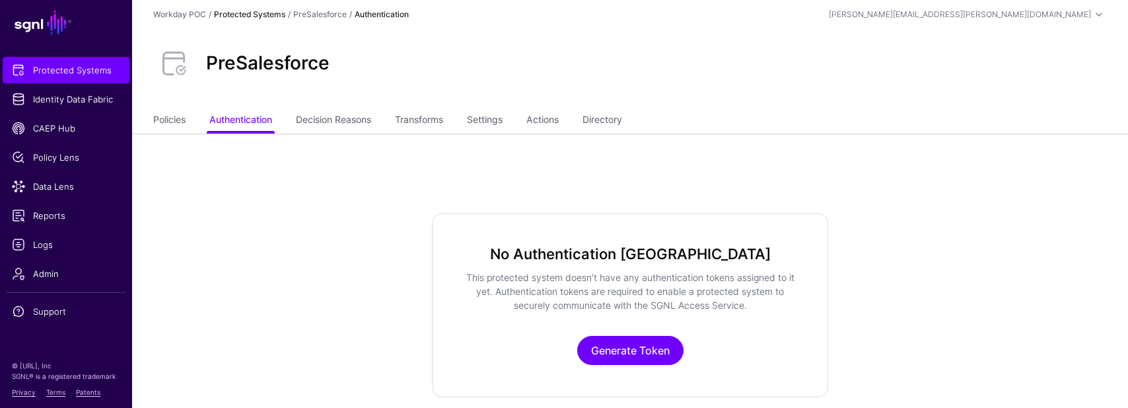
click at [254, 10] on link "Protected Systems" at bounding box center [249, 14] width 71 height 10
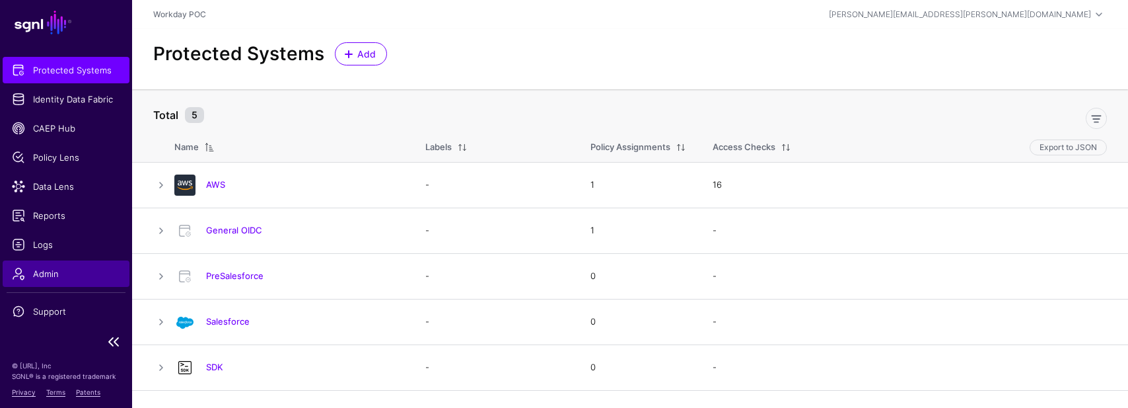
click at [49, 275] on span "Admin" at bounding box center [66, 273] width 108 height 13
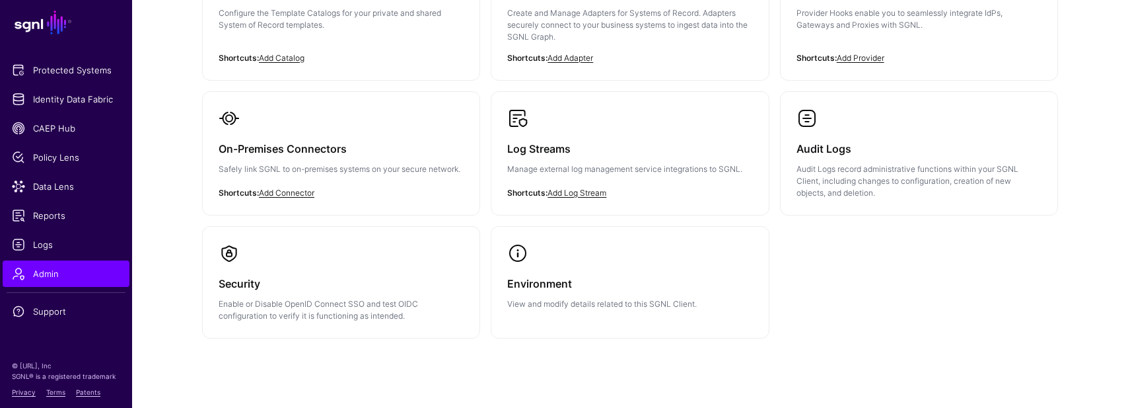
scroll to position [364, 0]
click at [903, 154] on h3 "Audit Logs" at bounding box center [919, 146] width 245 height 18
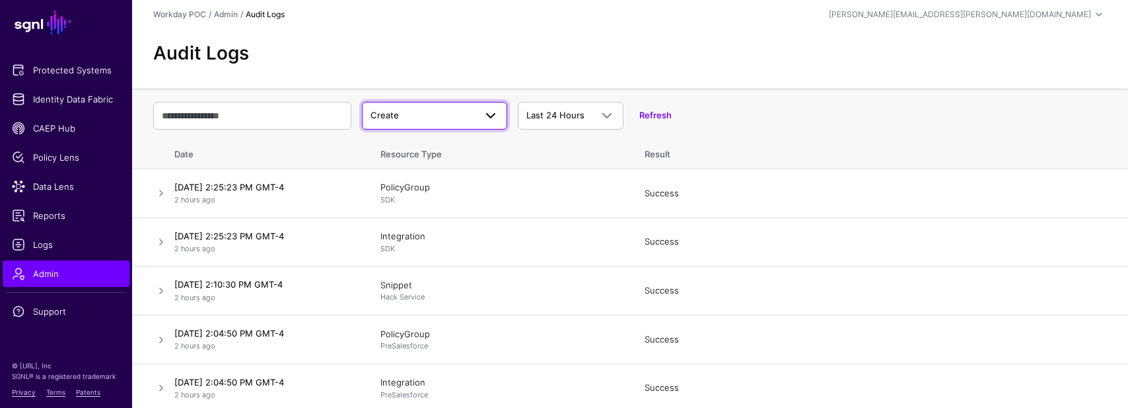
click at [464, 114] on span "Create" at bounding box center [423, 115] width 104 height 13
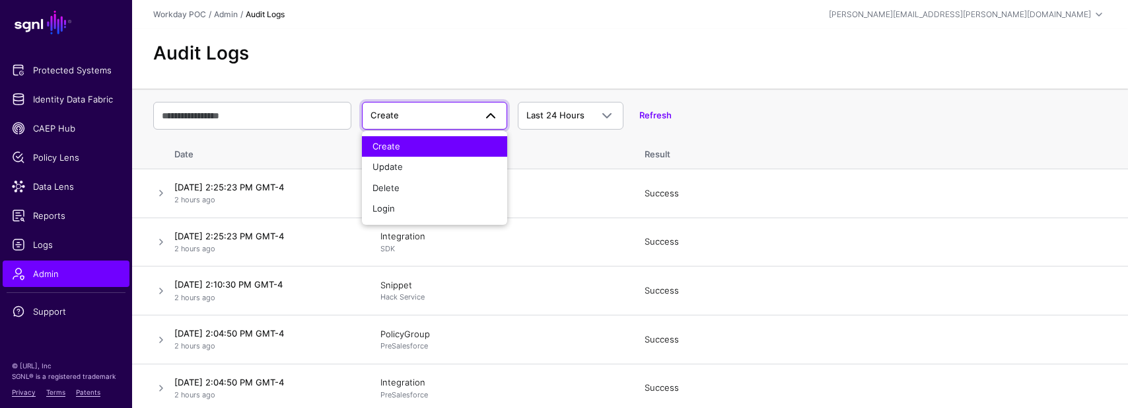
click at [804, 120] on div "Create Create Update Delete Login Last 24 Hours Last 24 Hours Last 7 Days Last …" at bounding box center [630, 115] width 954 height 38
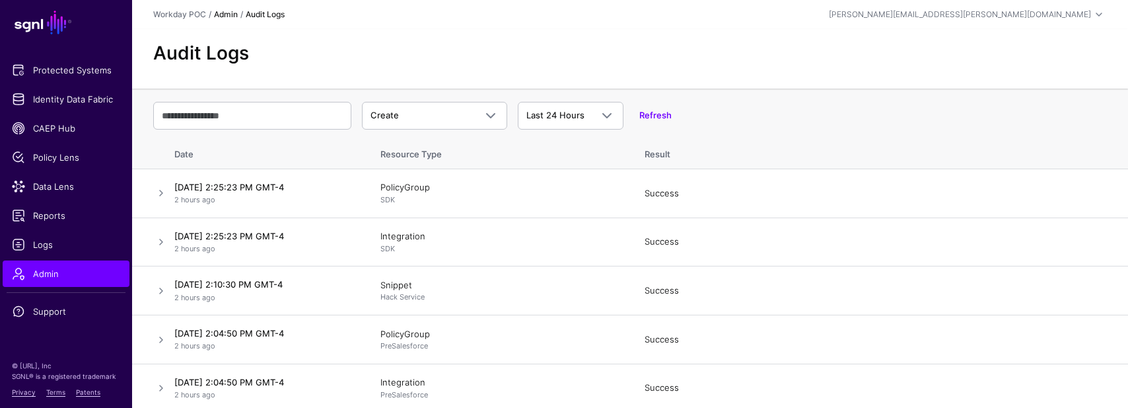
click at [225, 16] on link "Admin" at bounding box center [226, 14] width 24 height 10
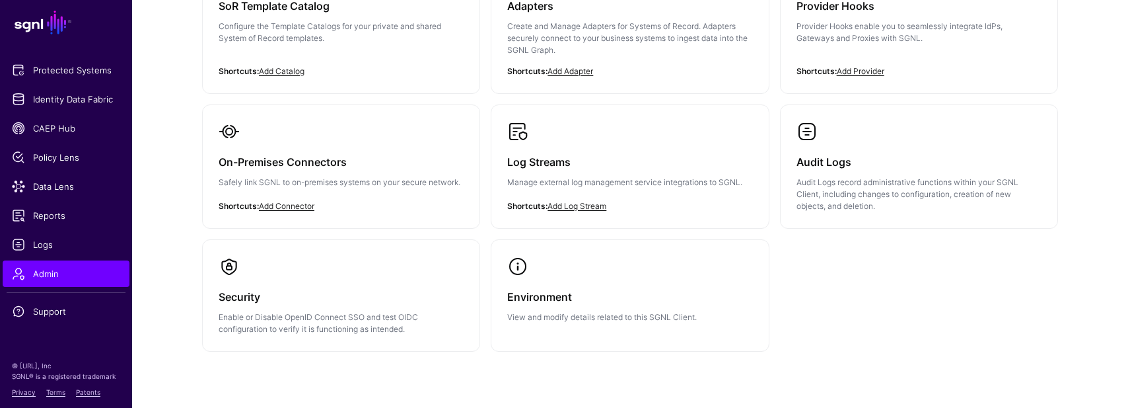
scroll to position [350, 0]
click at [558, 136] on link "Log Streams Manage external log management service integrations to SGNL." at bounding box center [630, 164] width 277 height 120
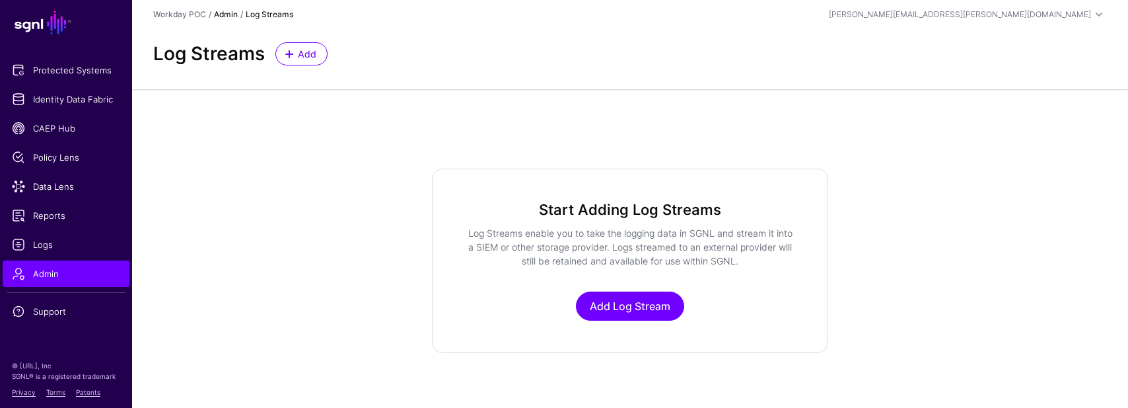
click at [230, 12] on link "Admin" at bounding box center [226, 14] width 24 height 10
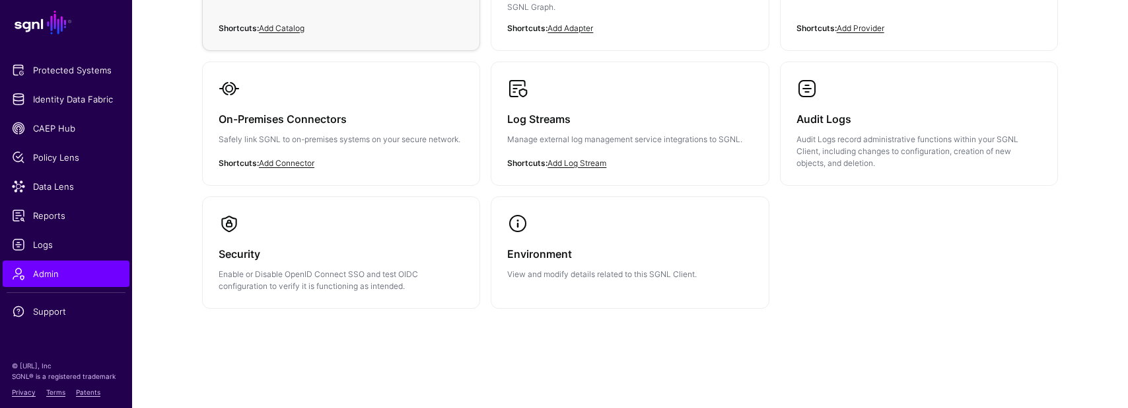
scroll to position [391, 0]
click at [362, 231] on link "Security Enable or Disable OpenID Connect SSO and test OIDC configuration to ve…" at bounding box center [341, 253] width 277 height 111
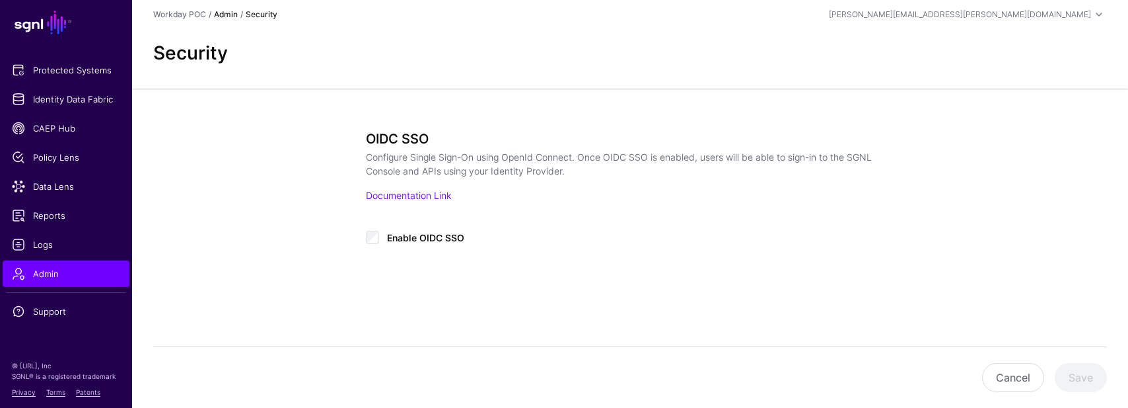
click at [220, 15] on link "Admin" at bounding box center [226, 14] width 24 height 10
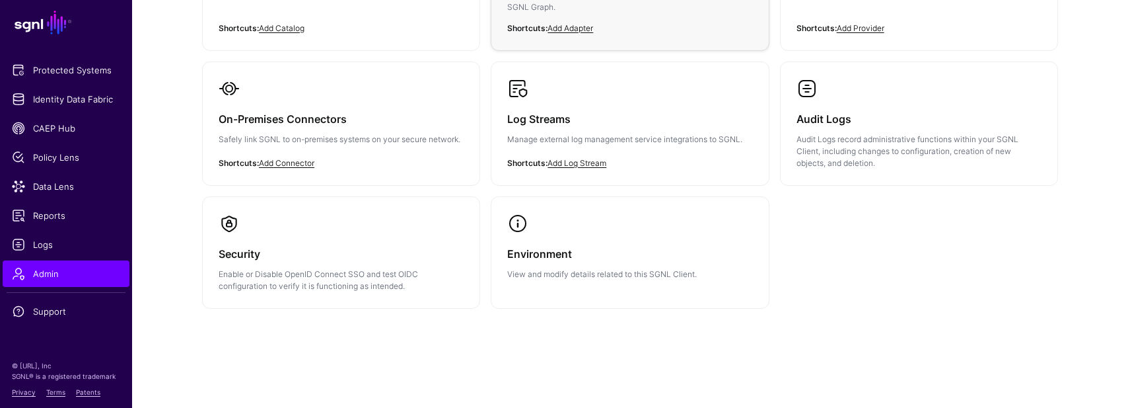
scroll to position [391, 0]
click at [44, 315] on span "Support" at bounding box center [66, 311] width 108 height 13
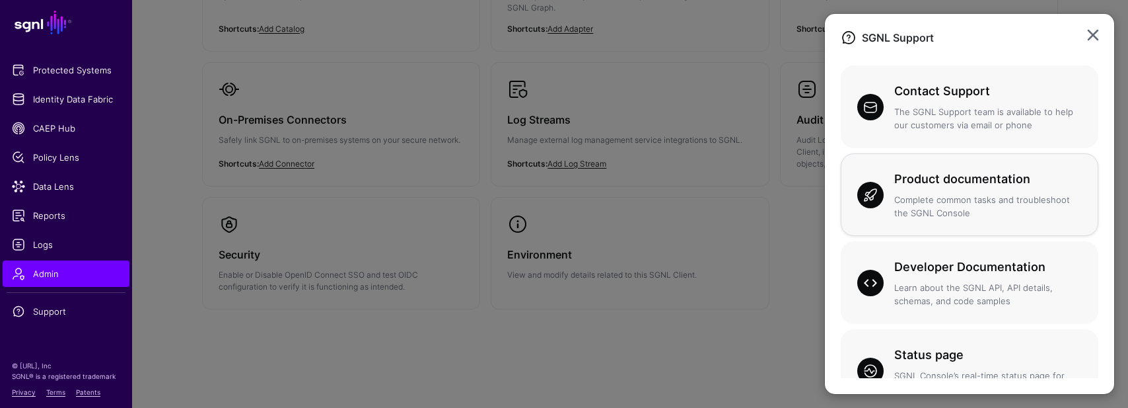
click at [988, 194] on p "Complete common tasks and troubleshoot the SGNL Console" at bounding box center [989, 207] width 188 height 26
